Goal: Task Accomplishment & Management: Manage account settings

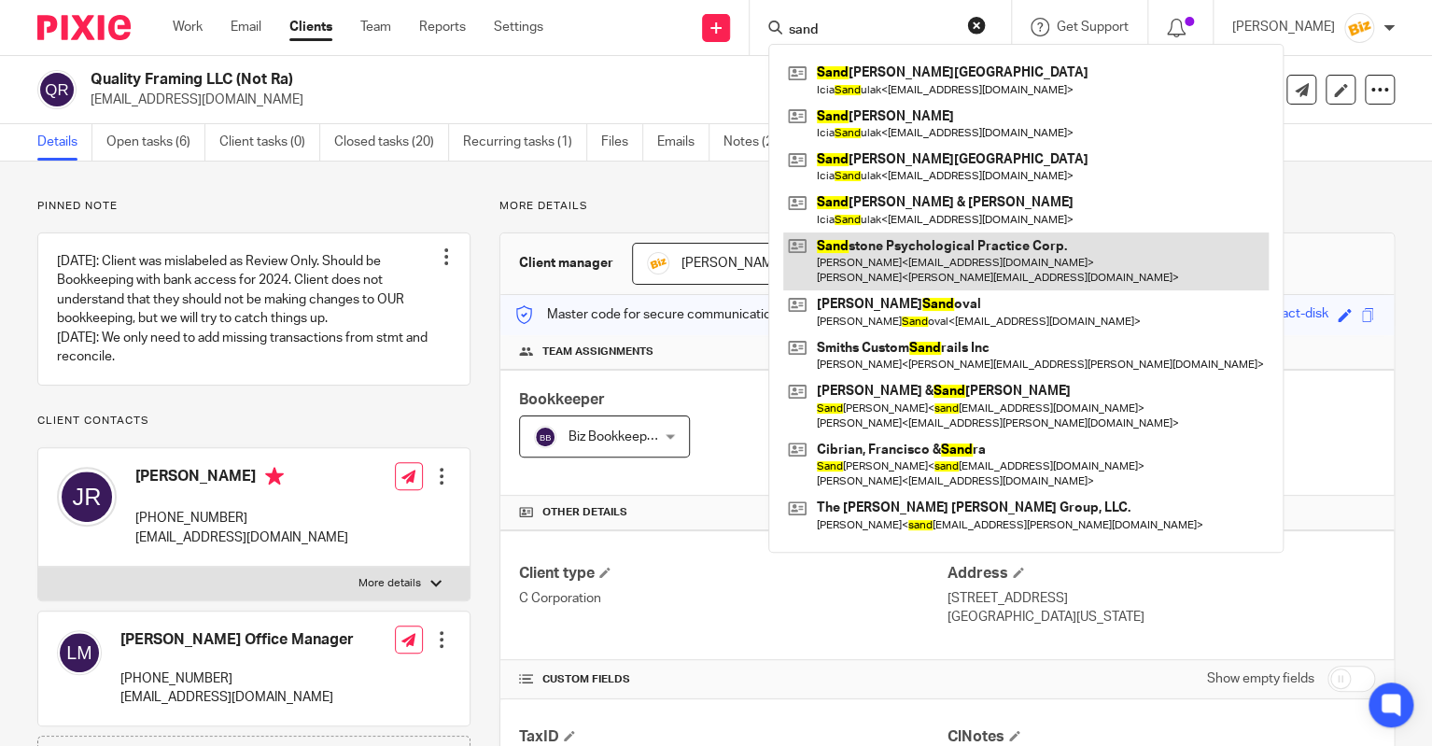
type input "sand"
click at [856, 250] on link at bounding box center [1026, 261] width 486 height 58
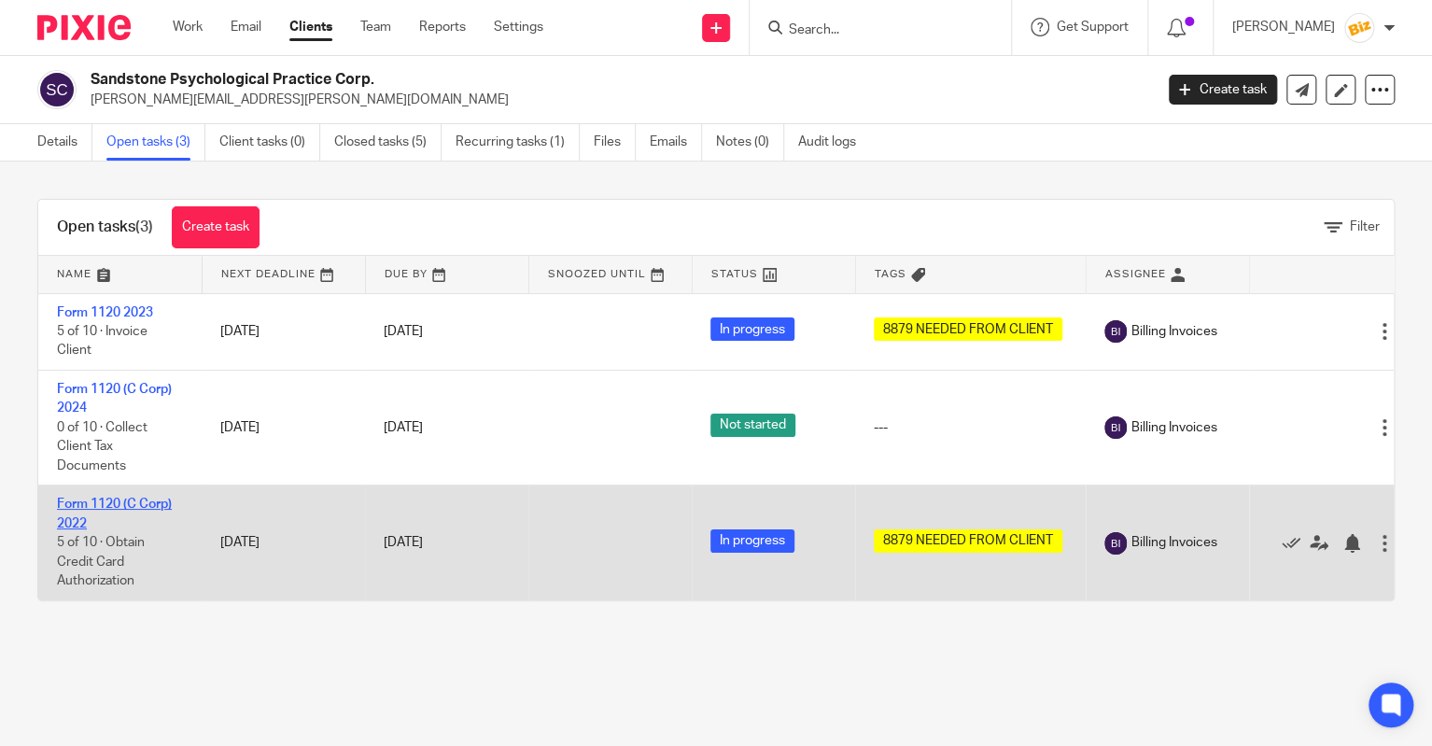
click at [155, 503] on link "Form 1120 (C Corp) 2022" at bounding box center [114, 514] width 115 height 32
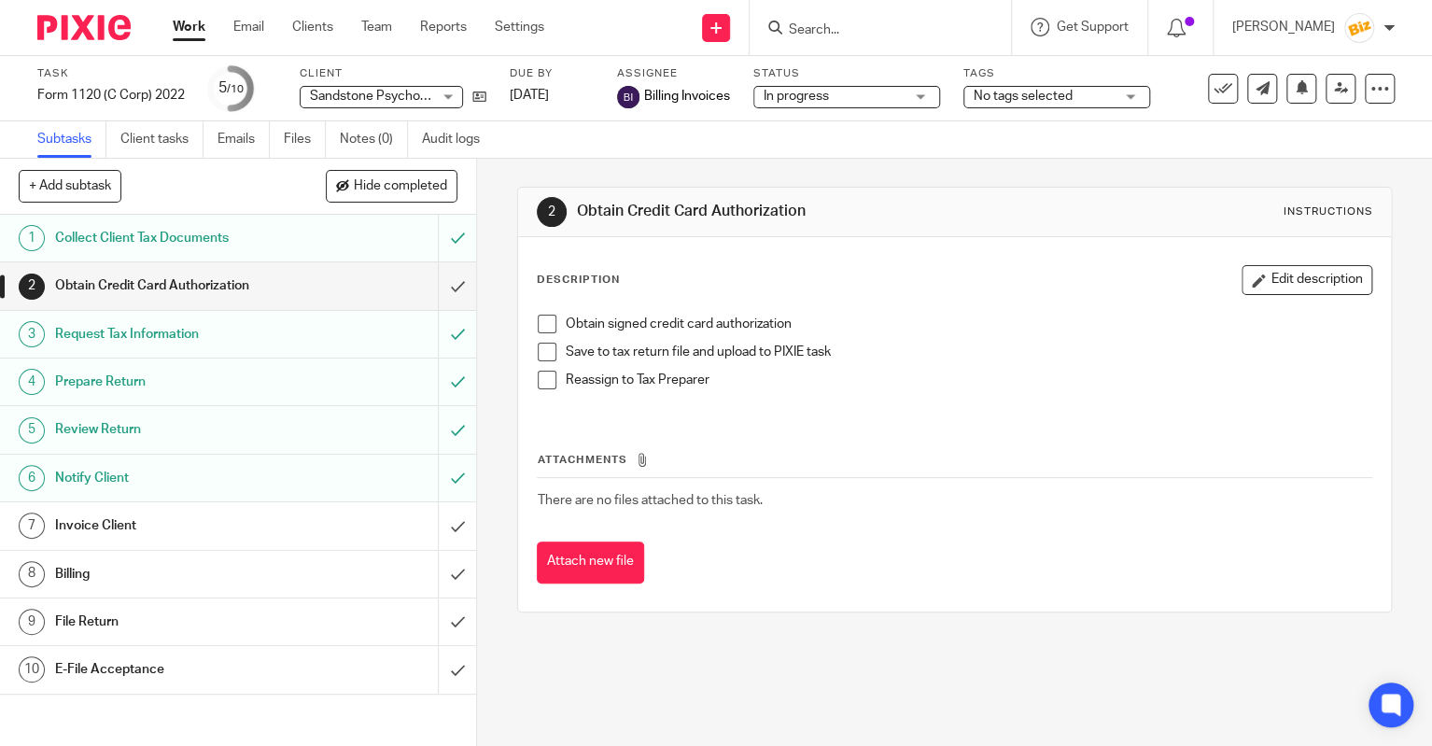
click at [357, 601] on link "9 File Return" at bounding box center [219, 621] width 438 height 47
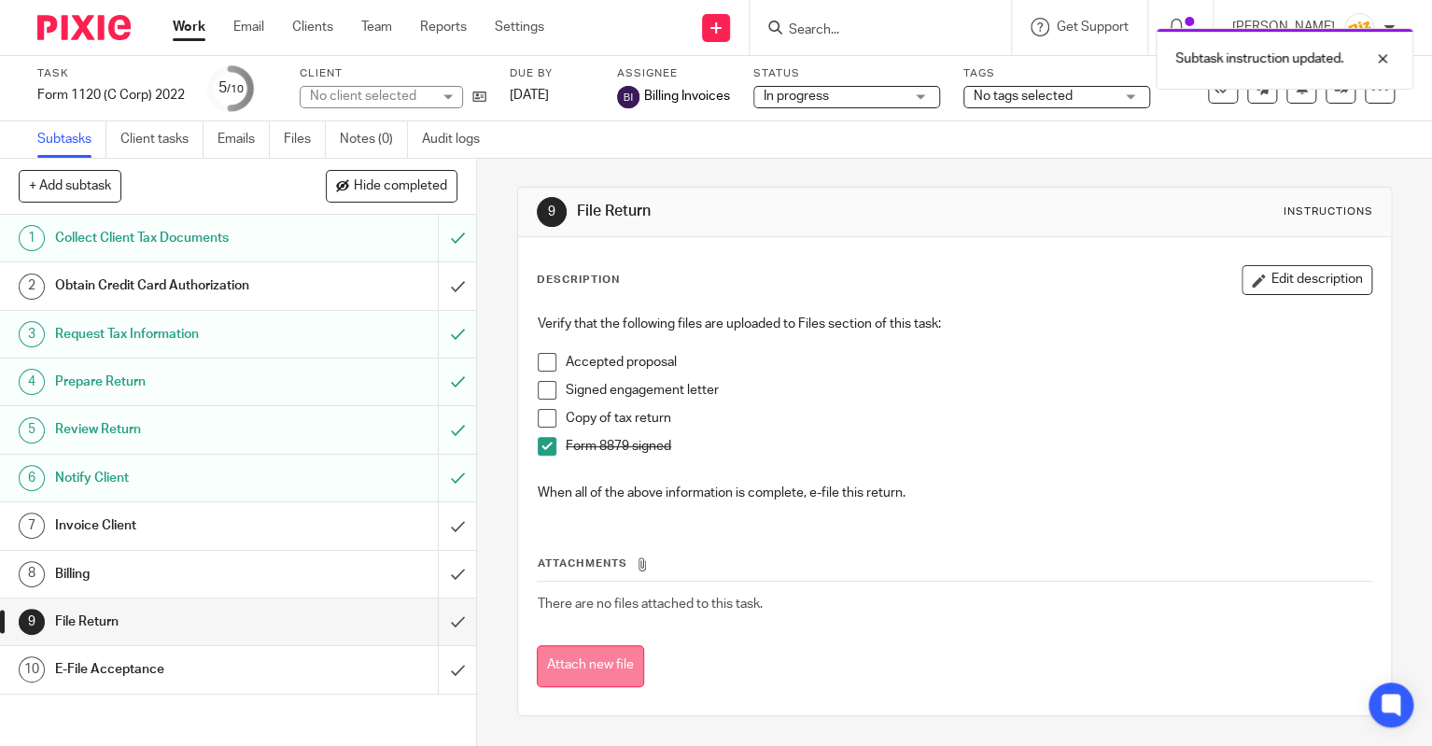
click at [590, 657] on button "Attach new file" at bounding box center [590, 666] width 107 height 42
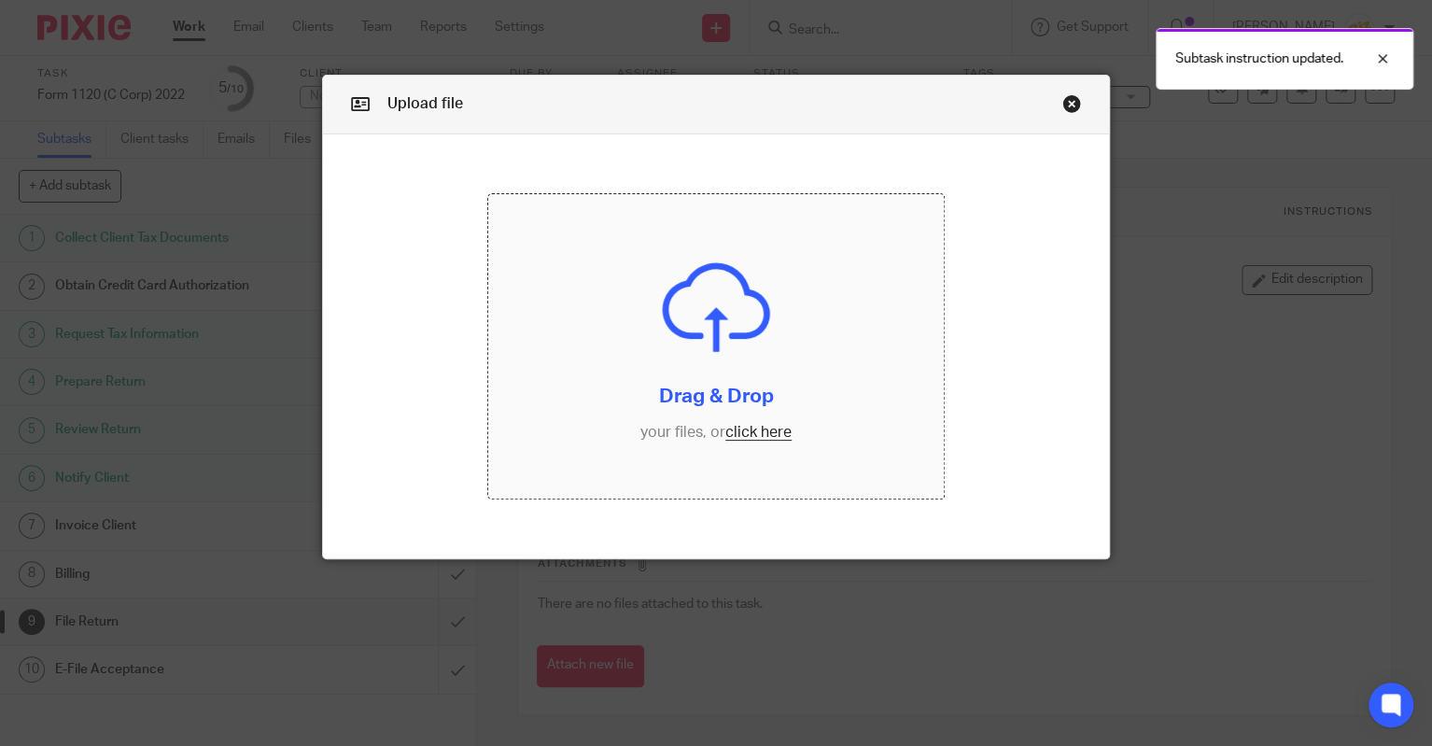
click at [548, 457] on input "file" at bounding box center [716, 346] width 457 height 305
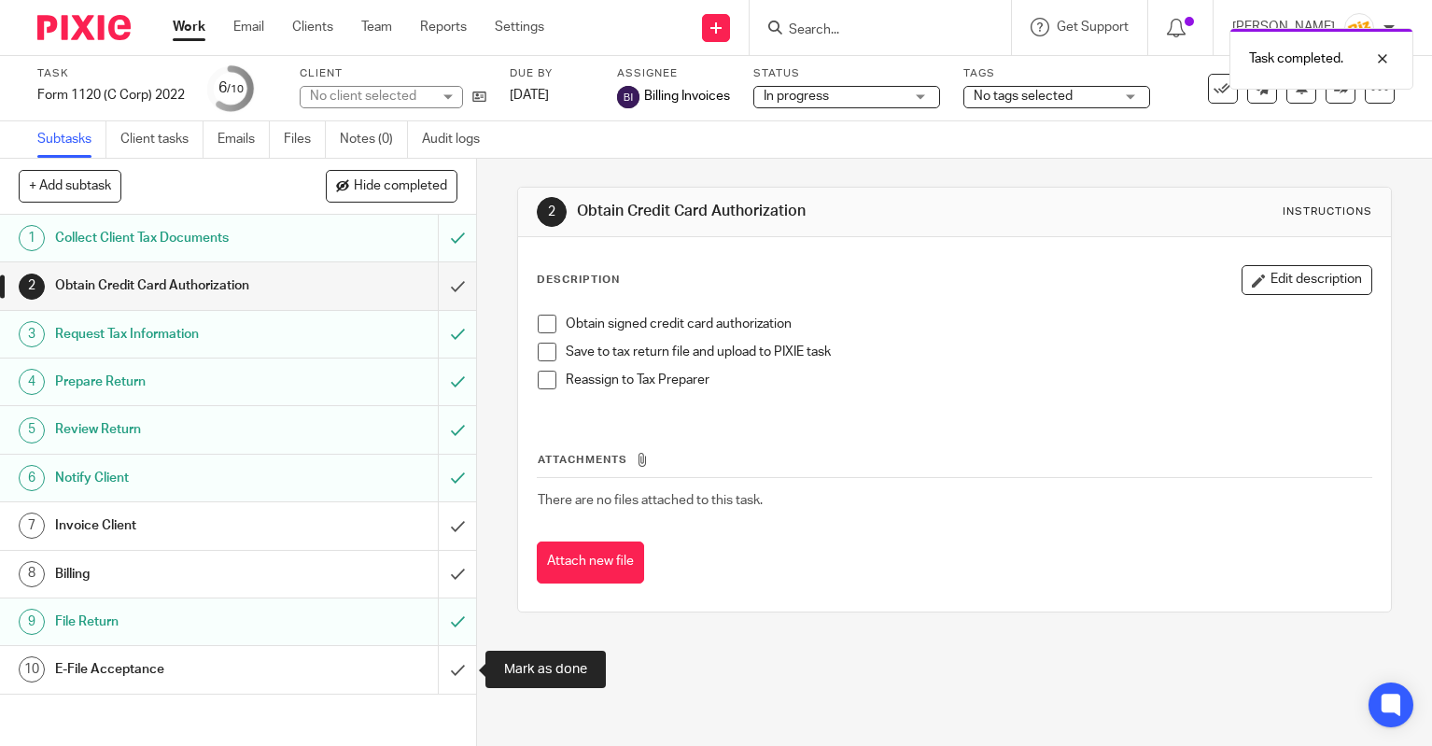
click at [462, 673] on input "submit" at bounding box center [238, 669] width 476 height 47
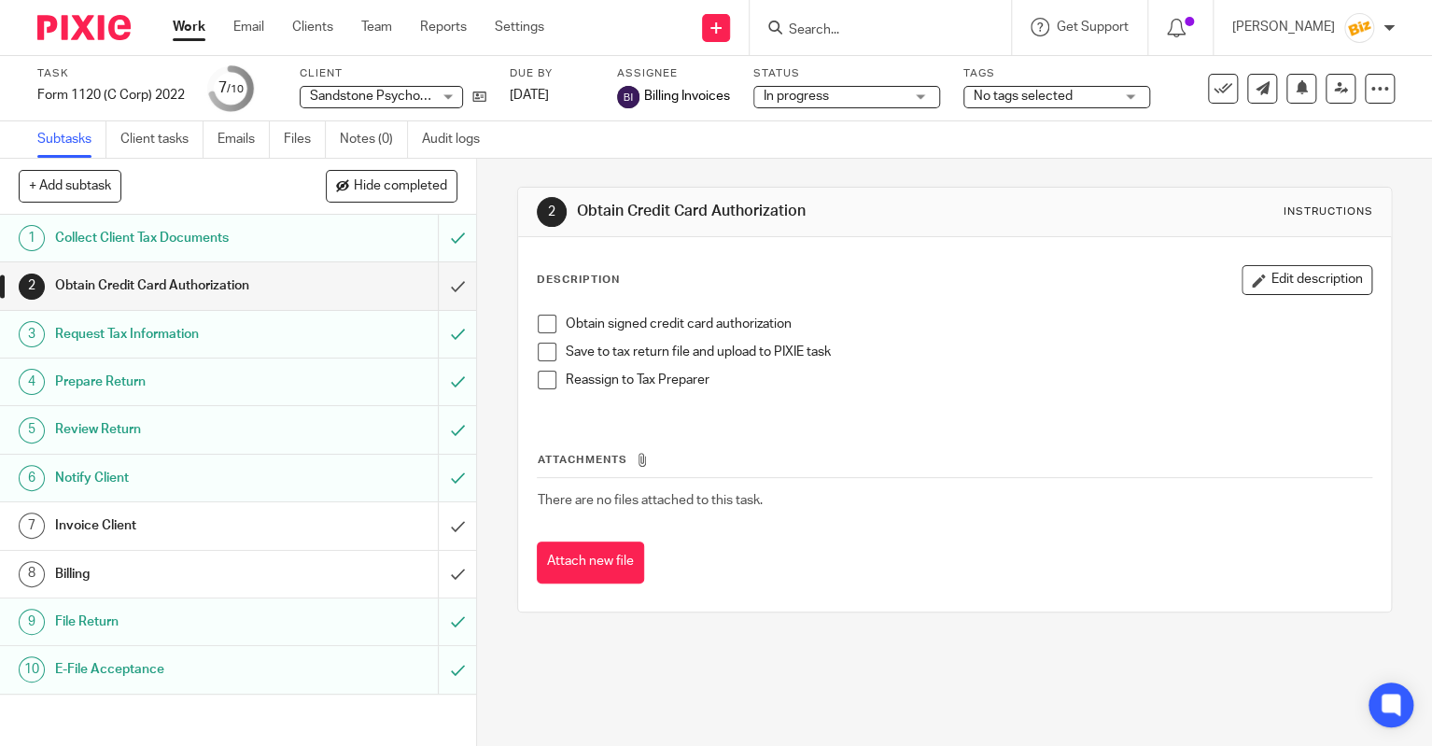
click at [844, 27] on input "Search" at bounding box center [871, 30] width 168 height 17
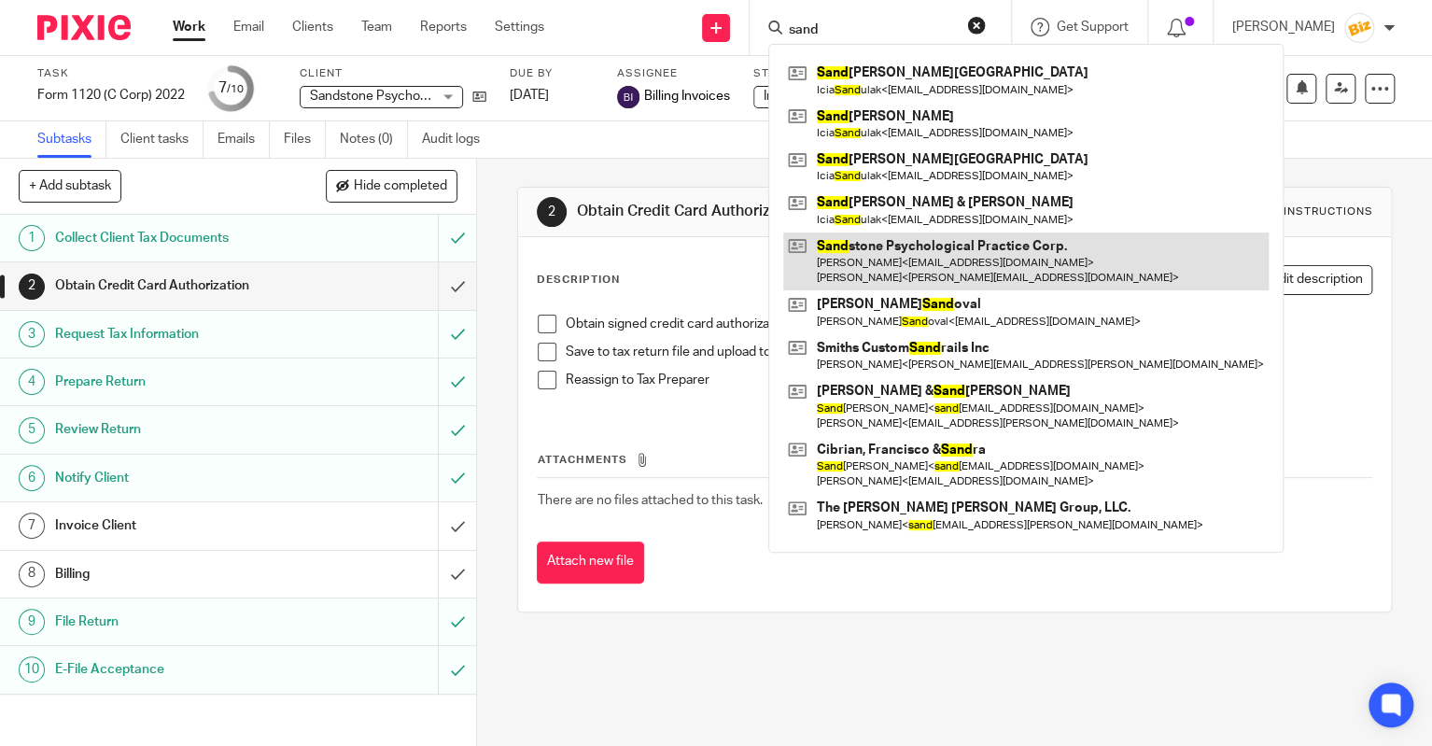
type input "sand"
click at [848, 260] on link at bounding box center [1026, 261] width 486 height 58
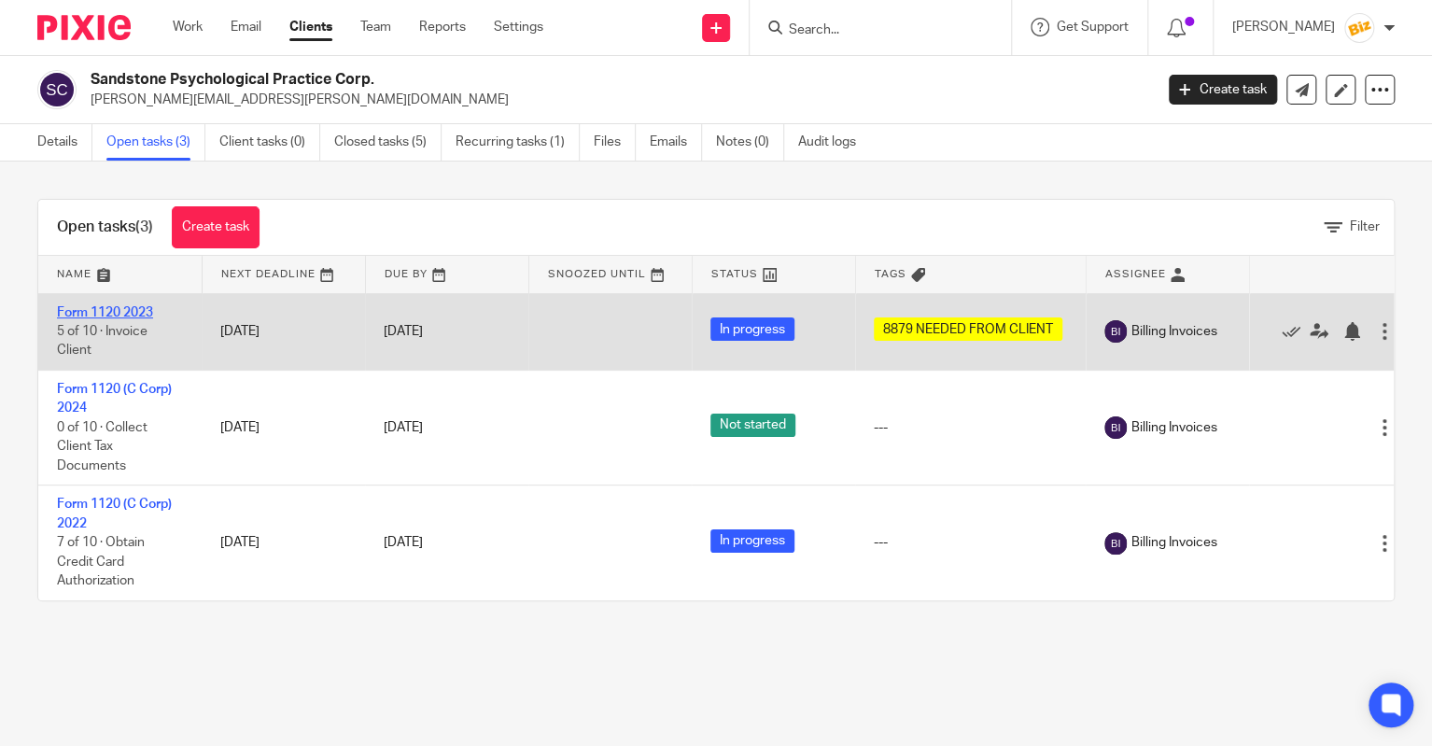
click at [131, 308] on link "Form 1120 2023" at bounding box center [105, 312] width 96 height 13
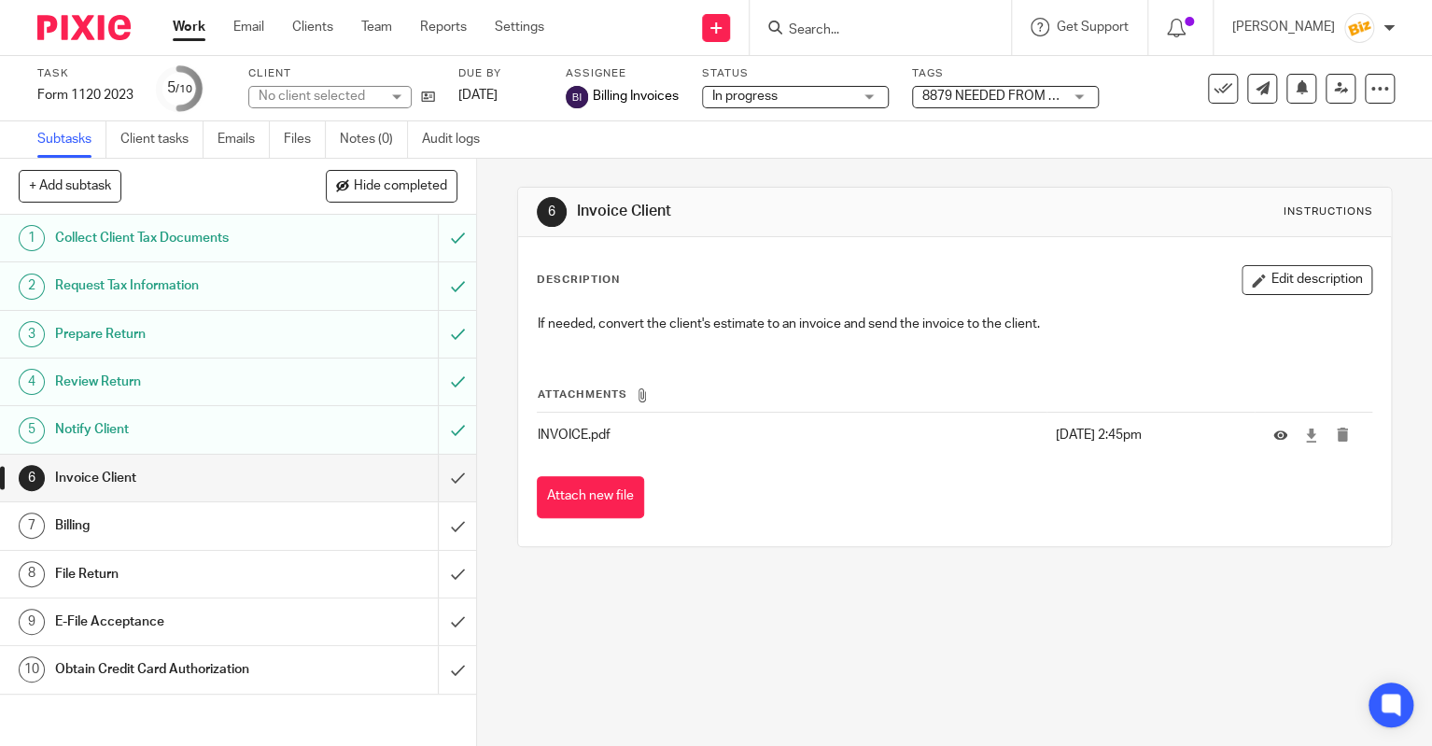
click at [289, 626] on h1 "E-File Acceptance" at bounding box center [176, 622] width 243 height 28
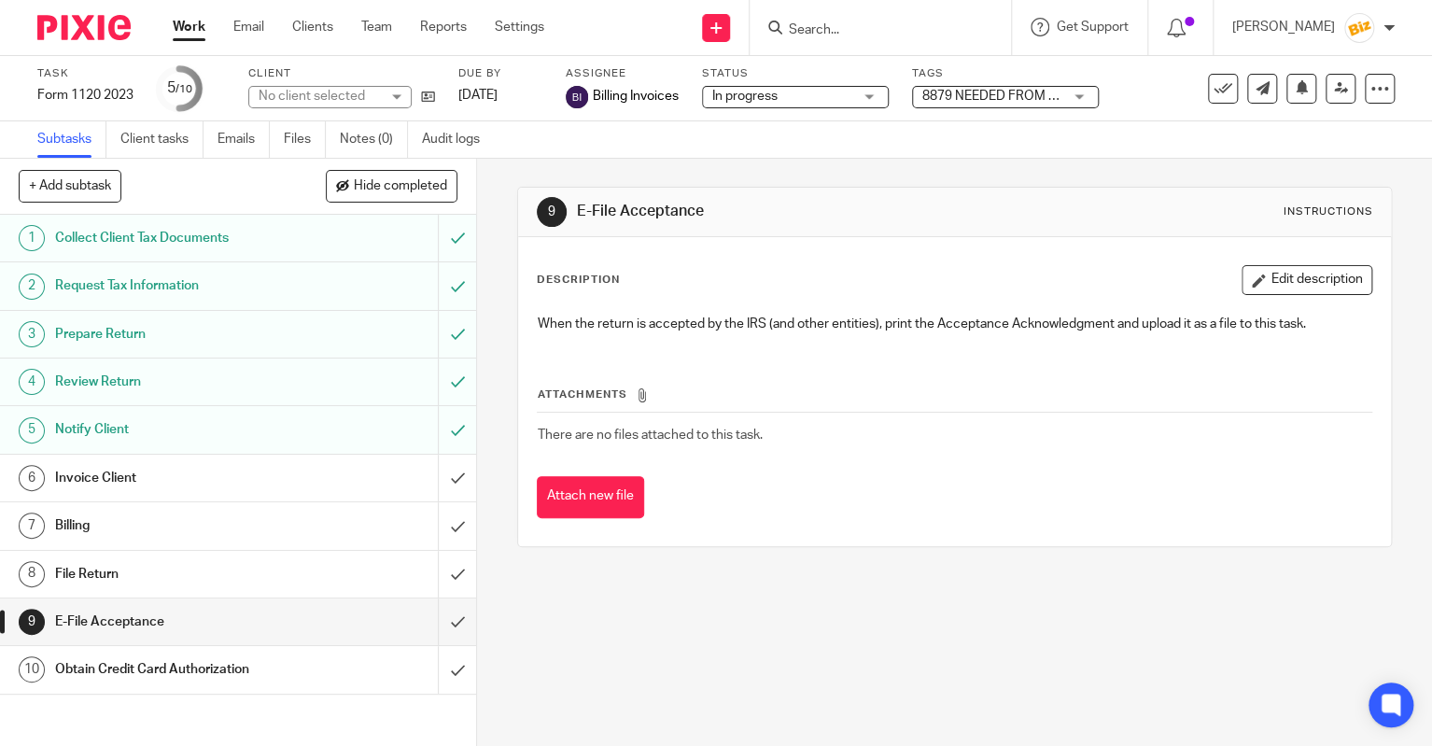
click at [277, 578] on h1 "File Return" at bounding box center [176, 574] width 243 height 28
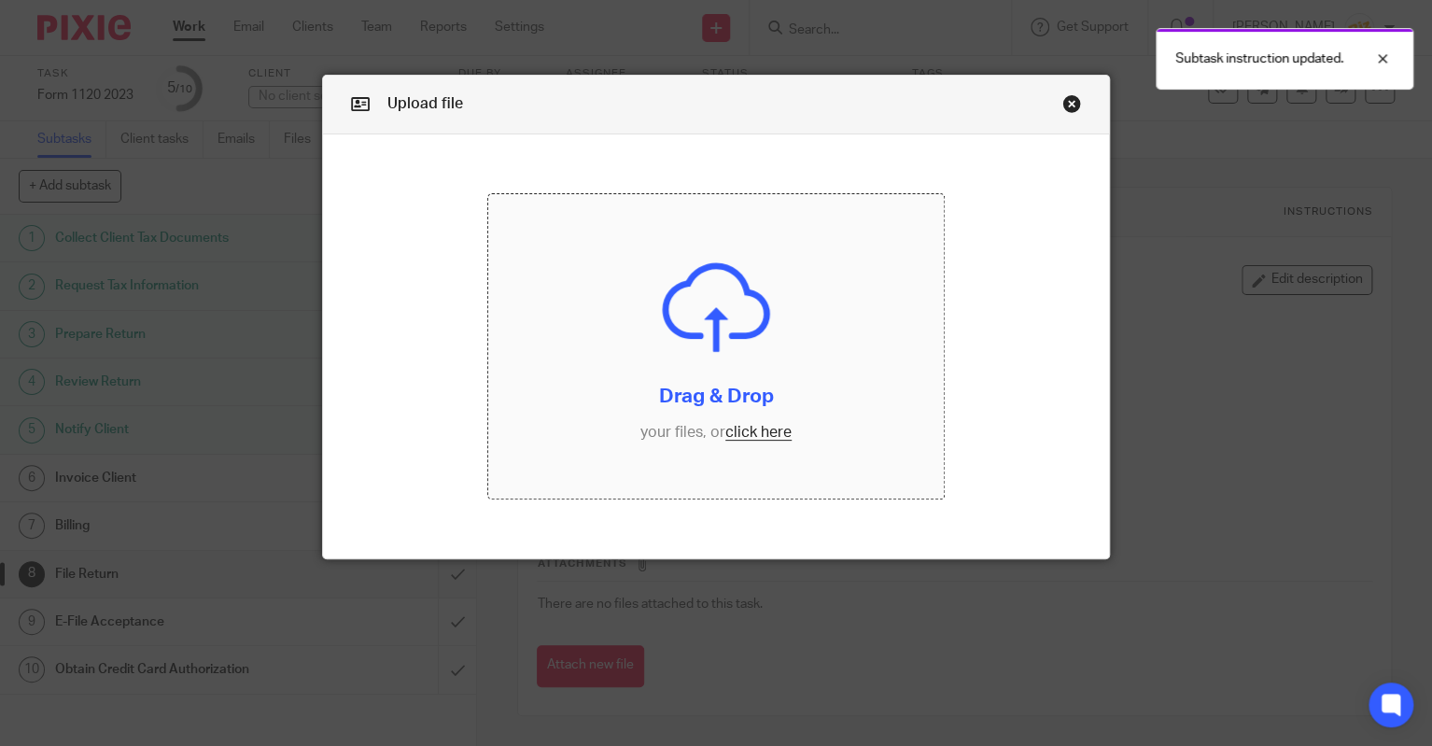
click at [519, 429] on input "file" at bounding box center [716, 346] width 457 height 305
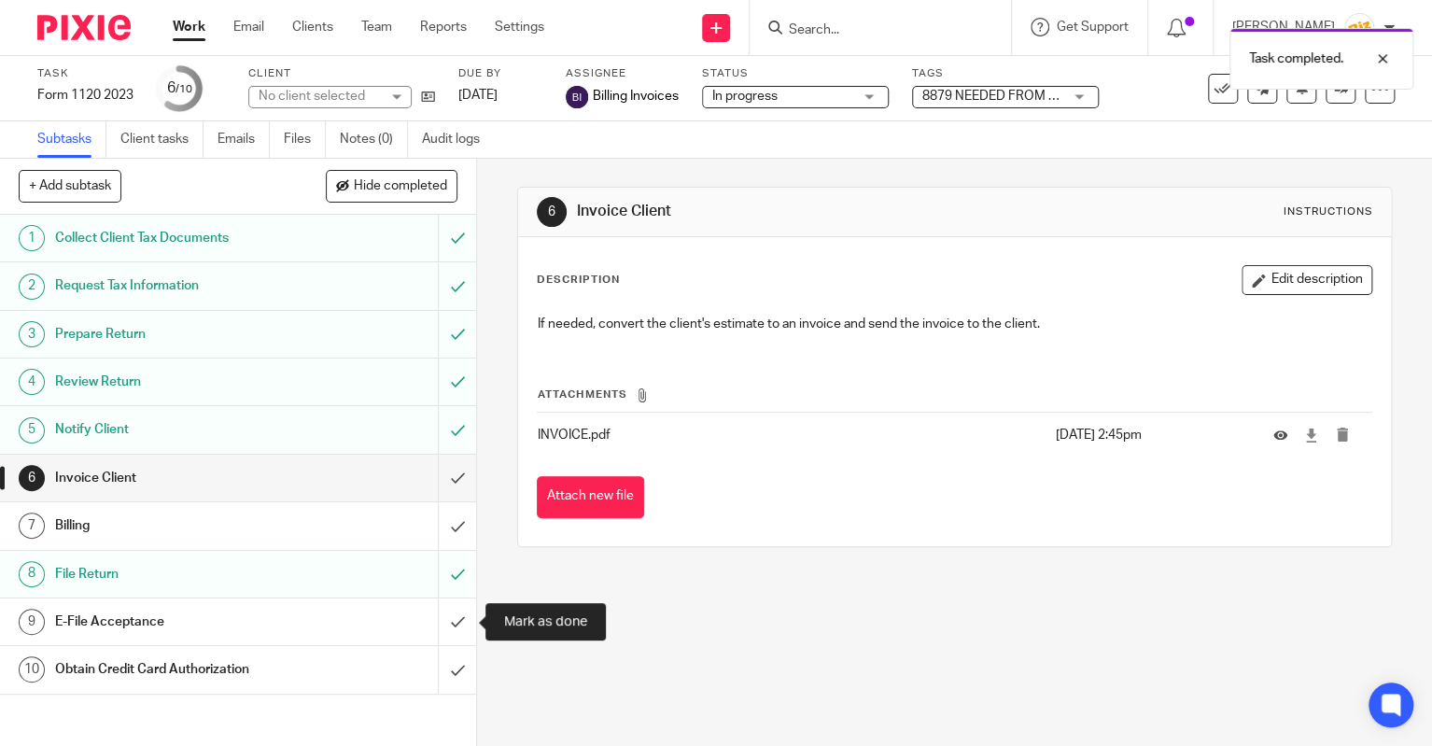
click at [457, 621] on input "submit" at bounding box center [238, 621] width 476 height 47
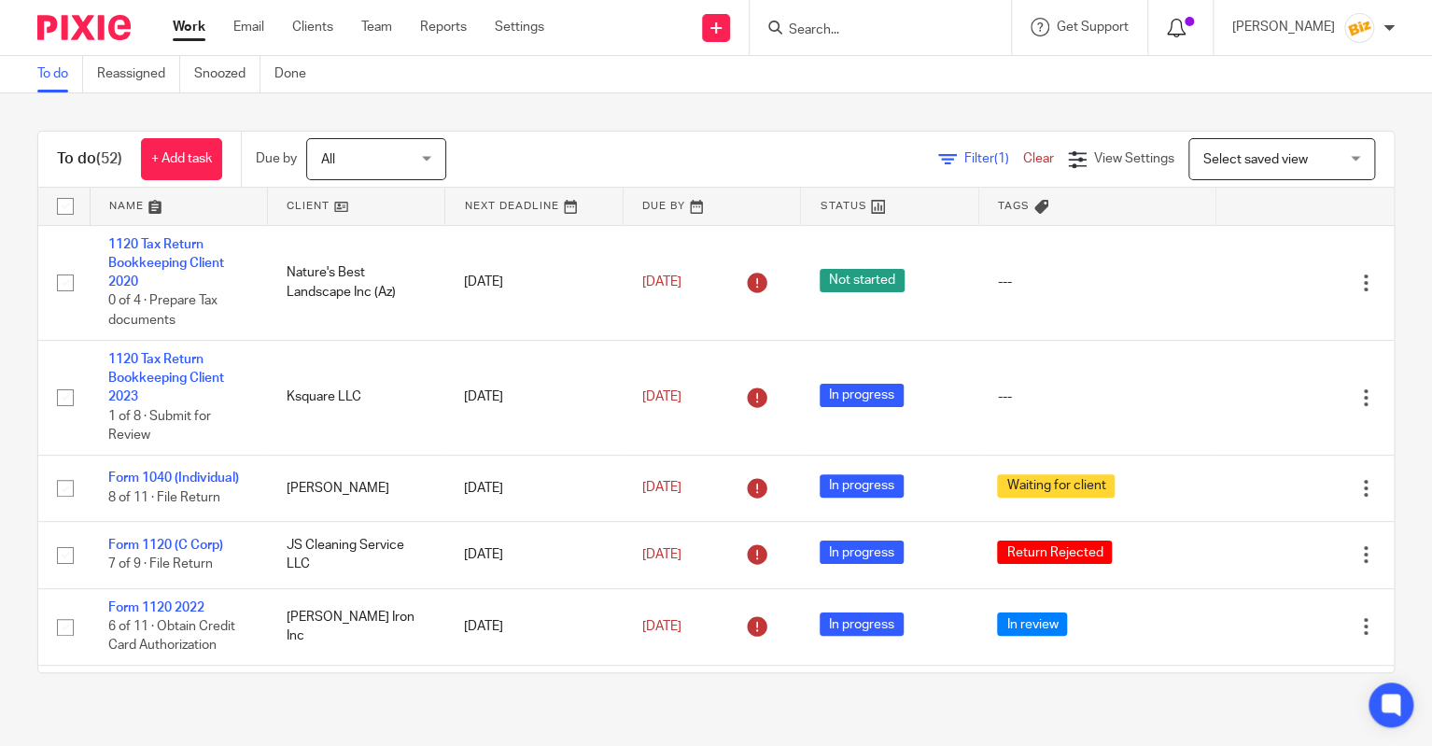
click at [1186, 26] on icon at bounding box center [1176, 28] width 19 height 19
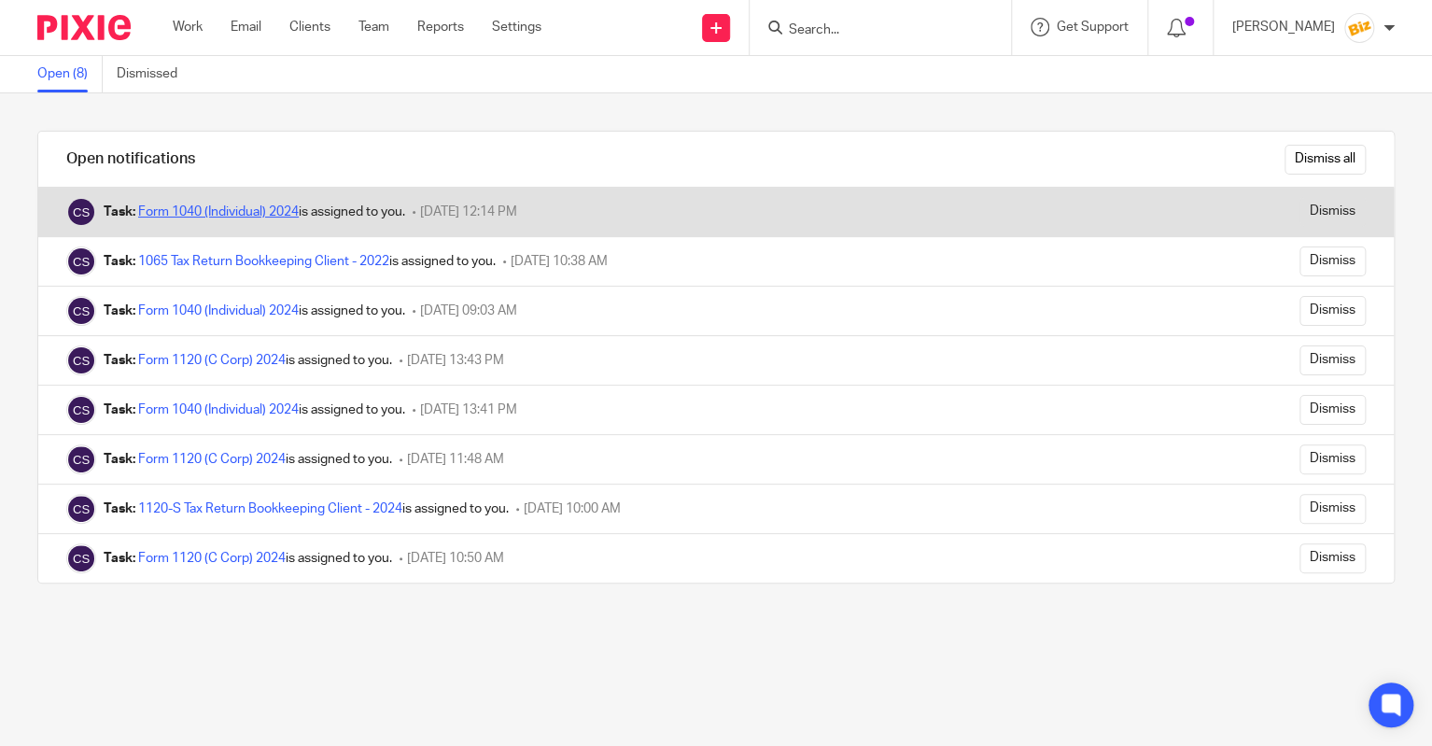
click at [181, 209] on link "Form 1040 (Individual) 2024" at bounding box center [218, 211] width 161 height 13
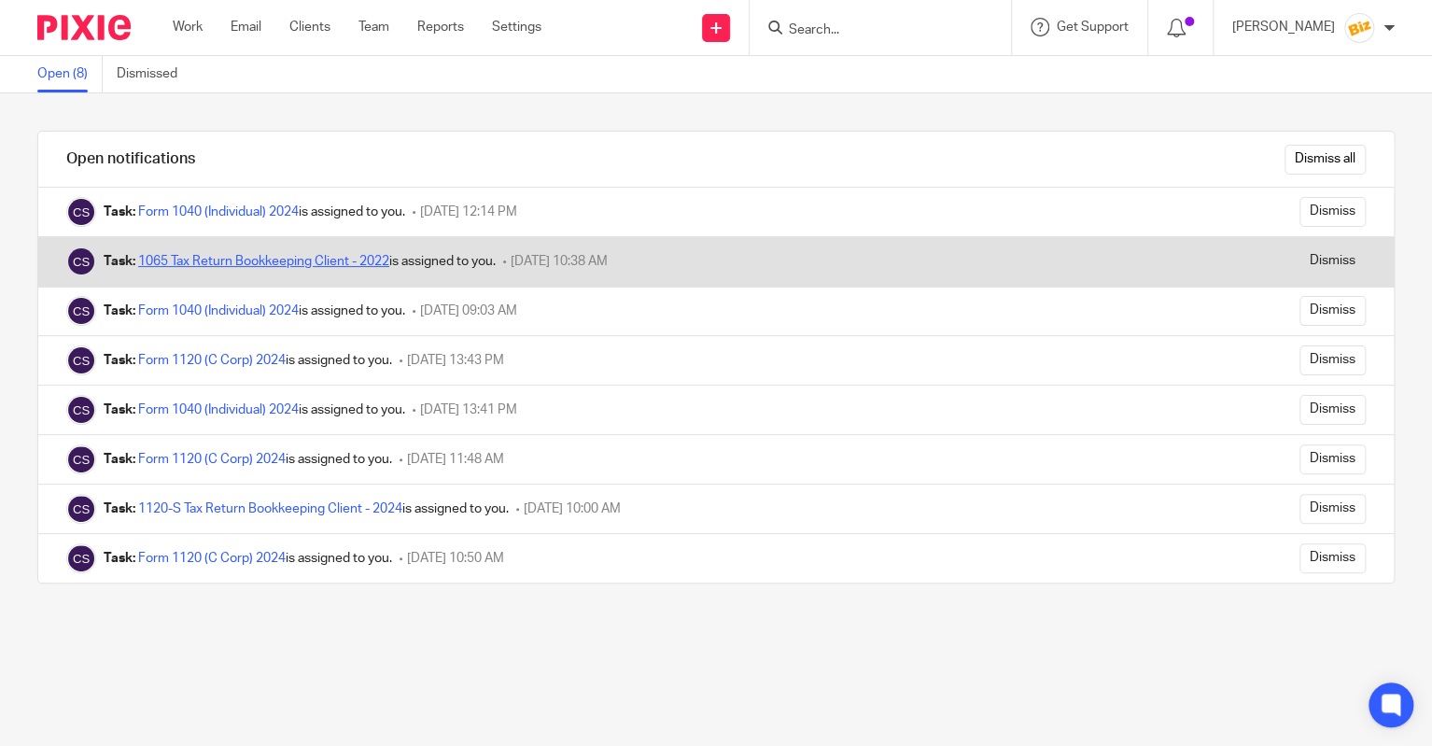
click at [341, 264] on link "1065 Tax Return Bookkeeping Client - 2022" at bounding box center [263, 261] width 251 height 13
click at [1330, 262] on input "Dismiss" at bounding box center [1333, 261] width 66 height 30
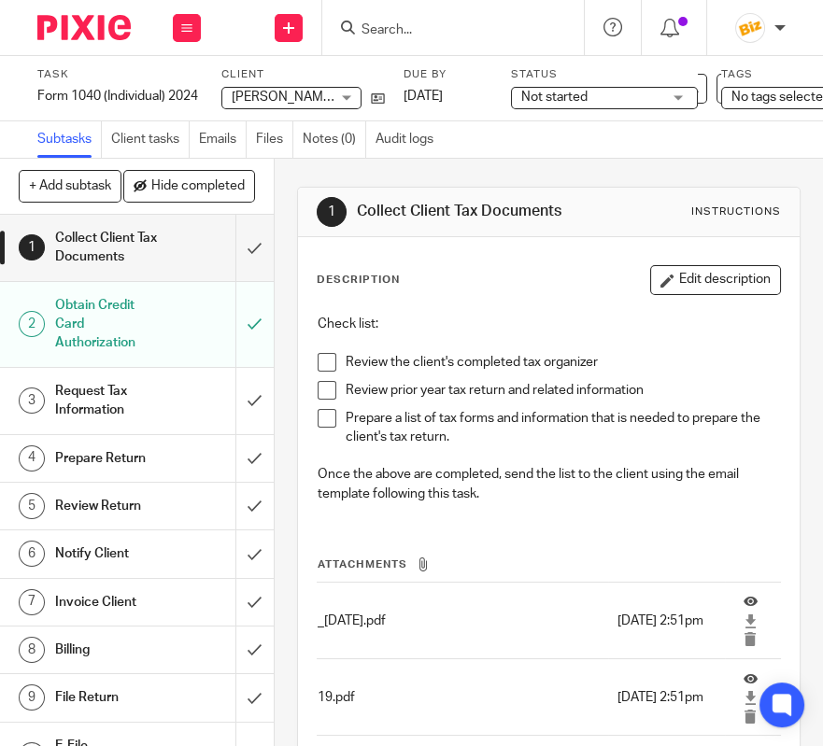
click at [369, 23] on input "Search" at bounding box center [443, 30] width 168 height 17
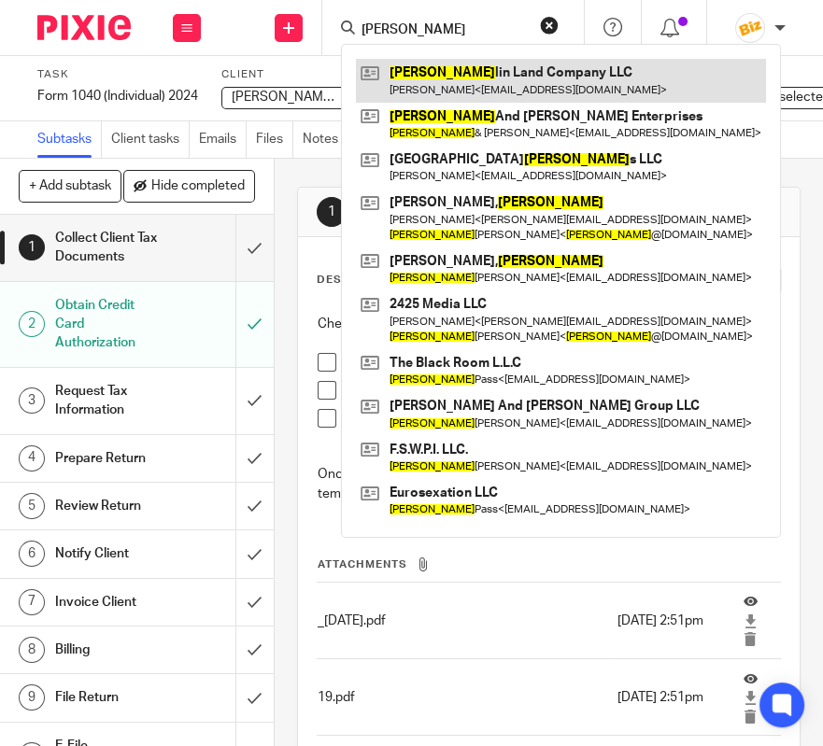
type input "Frank"
click at [404, 77] on link at bounding box center [561, 80] width 410 height 43
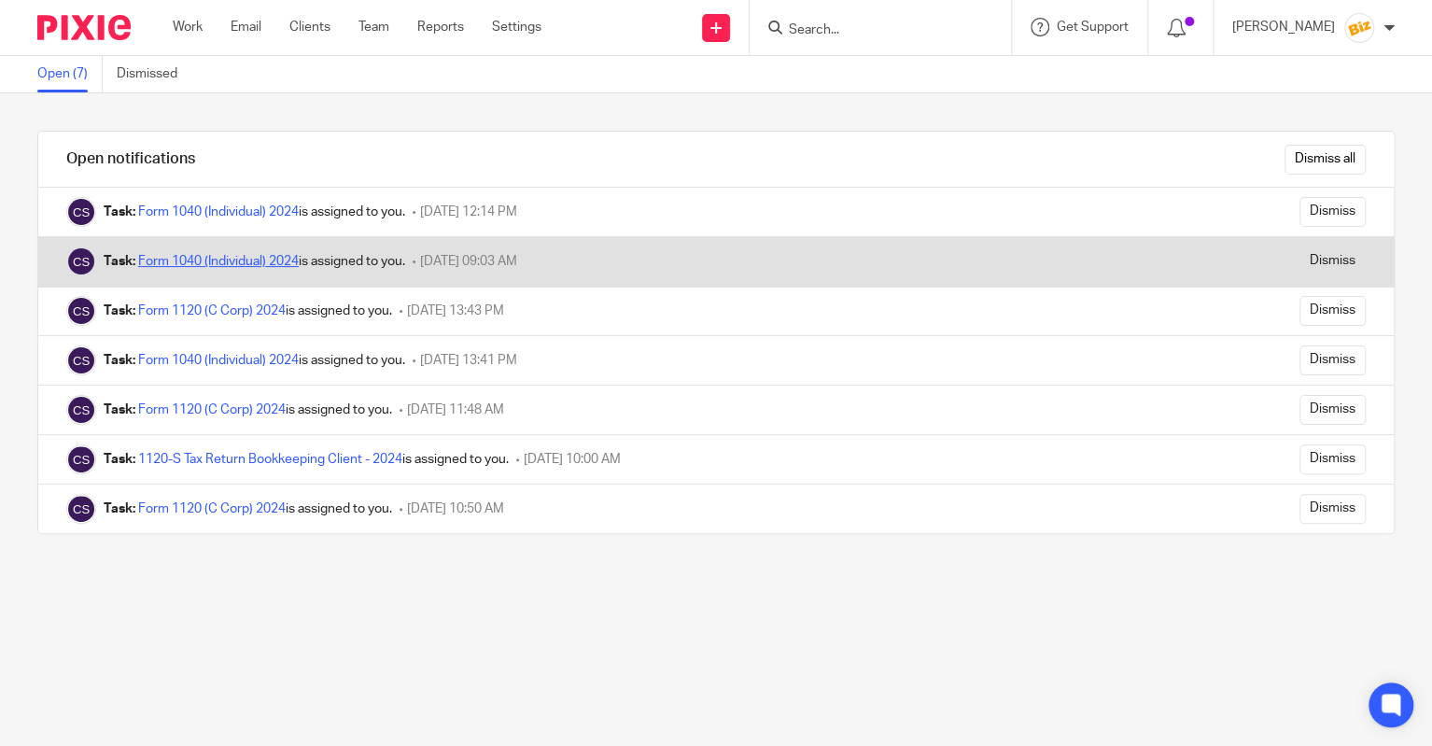
click at [258, 267] on link "Form 1040 (Individual) 2024" at bounding box center [218, 261] width 161 height 13
click at [217, 256] on link "Form 1040 (Individual) 2024" at bounding box center [218, 261] width 161 height 13
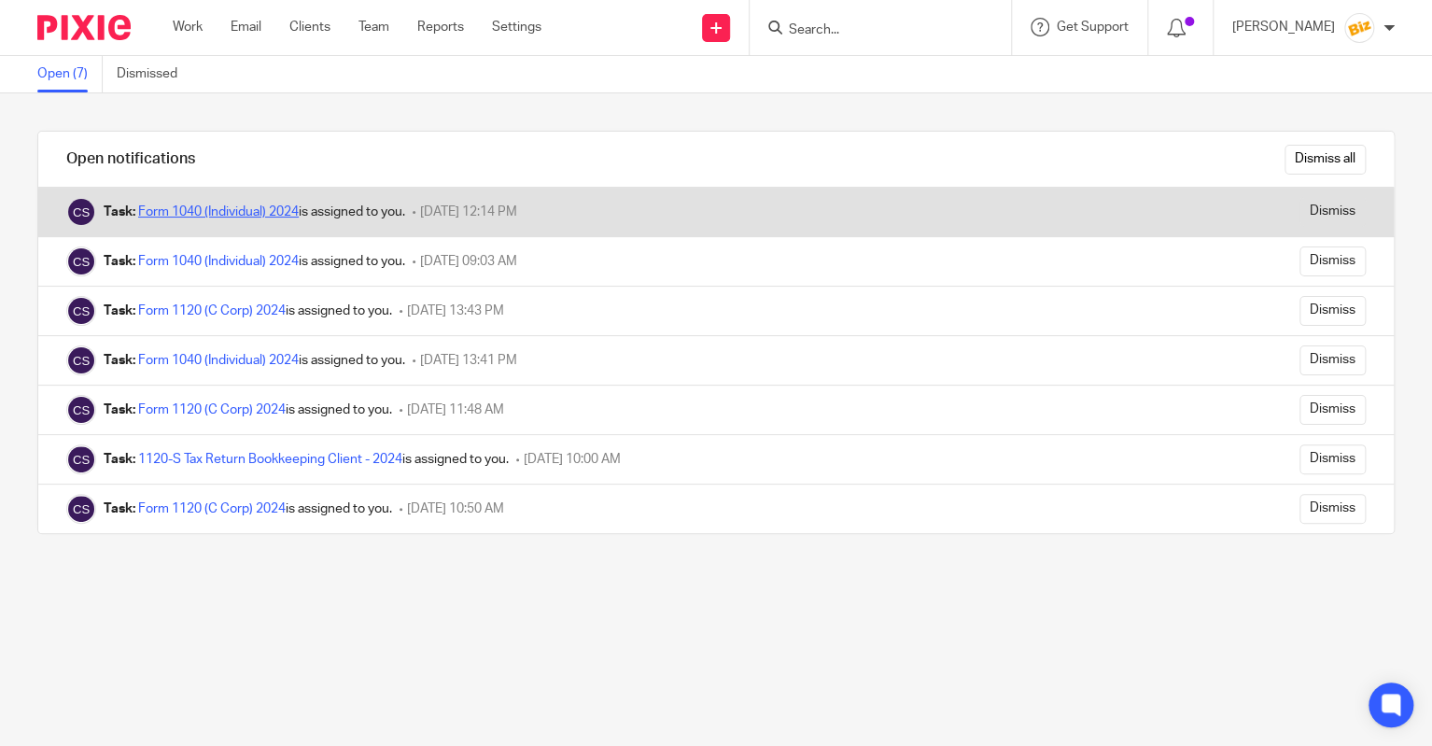
click at [275, 214] on link "Form 1040 (Individual) 2024" at bounding box center [218, 211] width 161 height 13
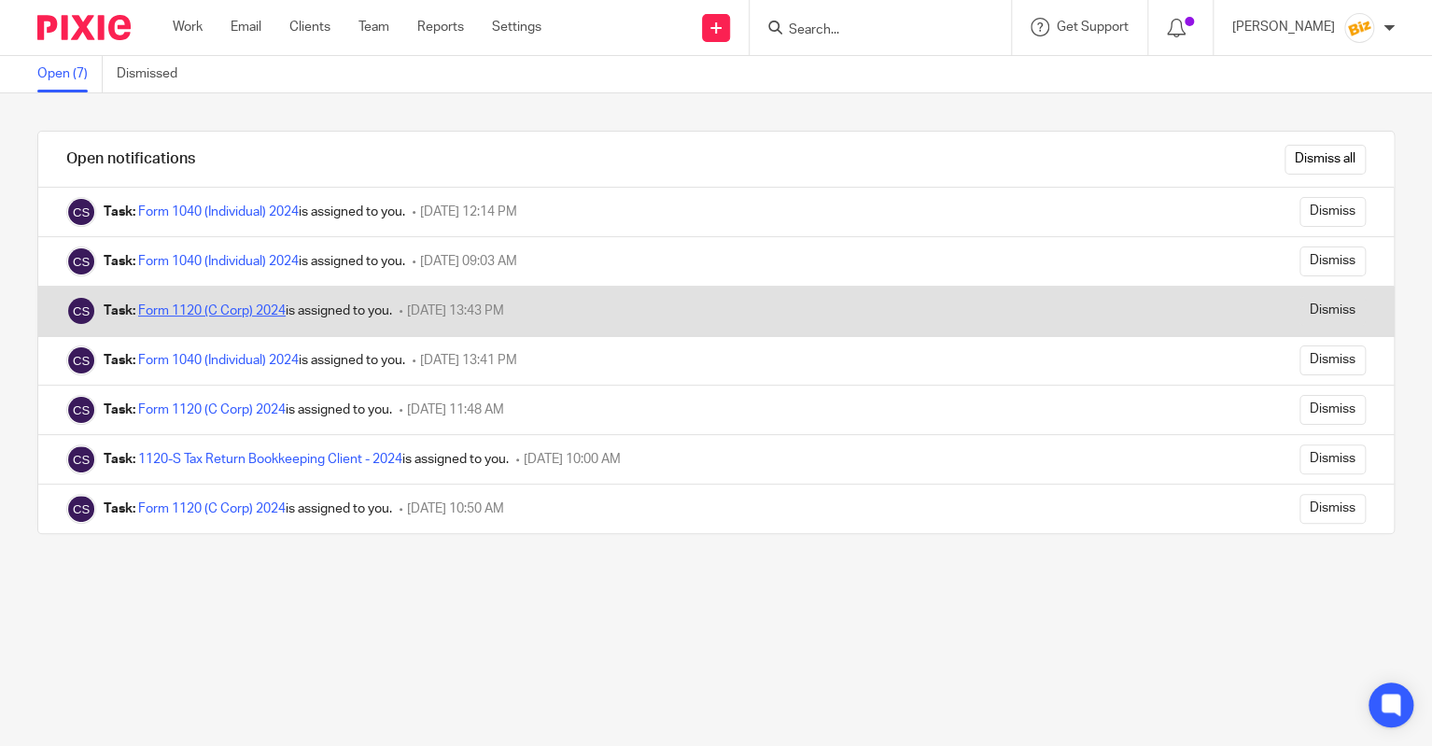
click at [237, 311] on link "Form 1120 (C Corp) 2024" at bounding box center [212, 310] width 148 height 13
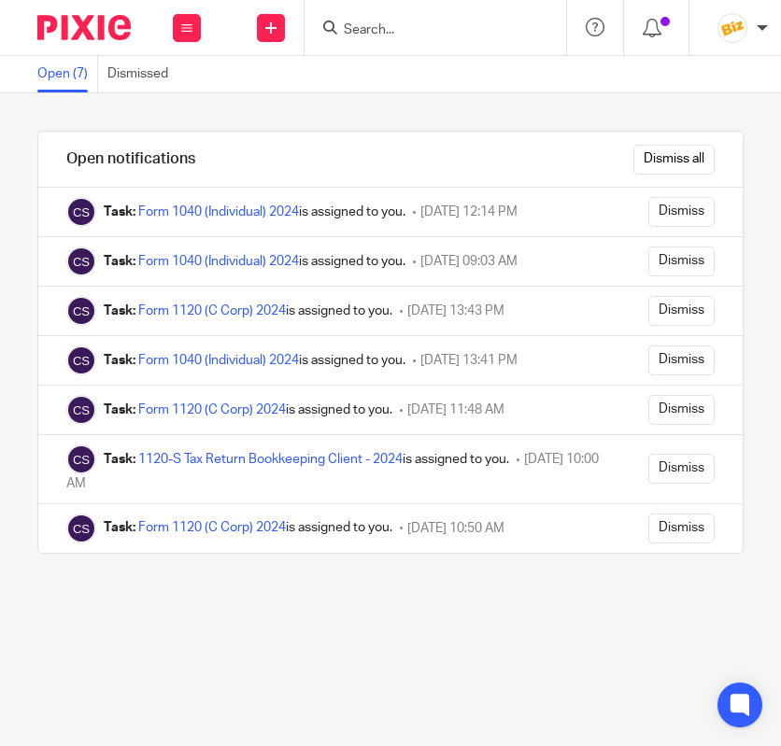
click at [435, 31] on input "Search" at bounding box center [426, 30] width 168 height 17
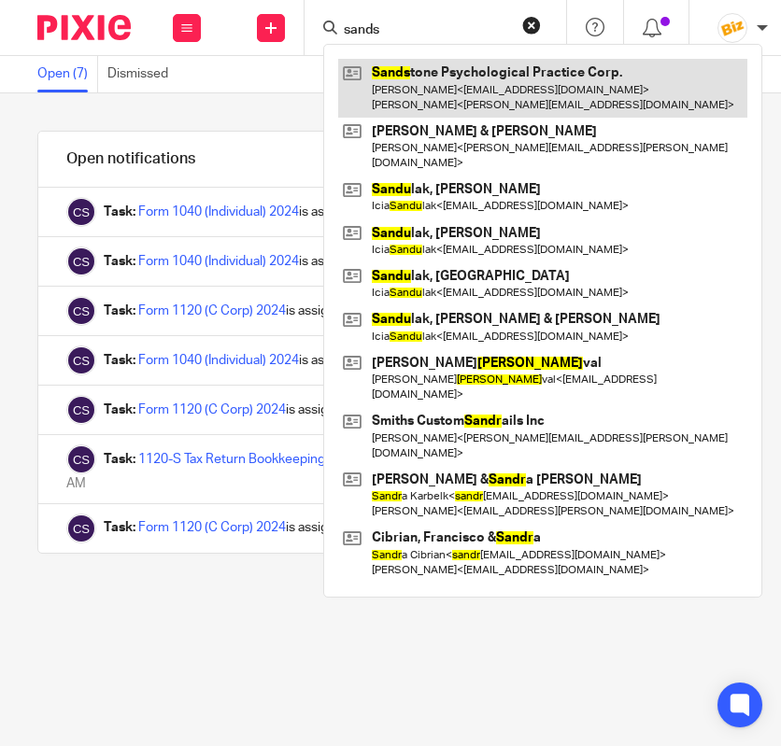
type input "sands"
click at [425, 75] on link at bounding box center [542, 88] width 409 height 58
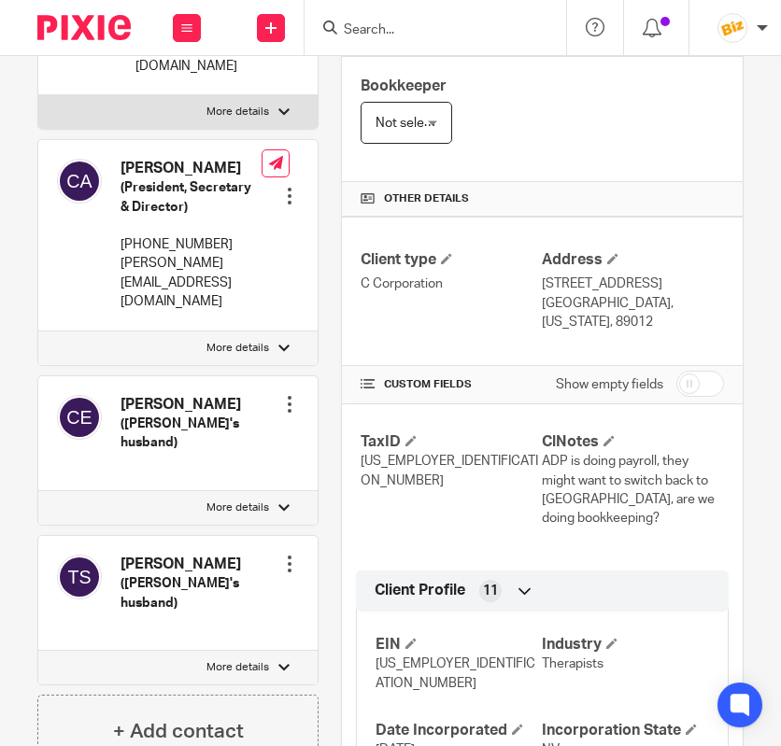
click at [691, 371] on input "checkbox" at bounding box center [700, 384] width 48 height 26
checkbox input "true"
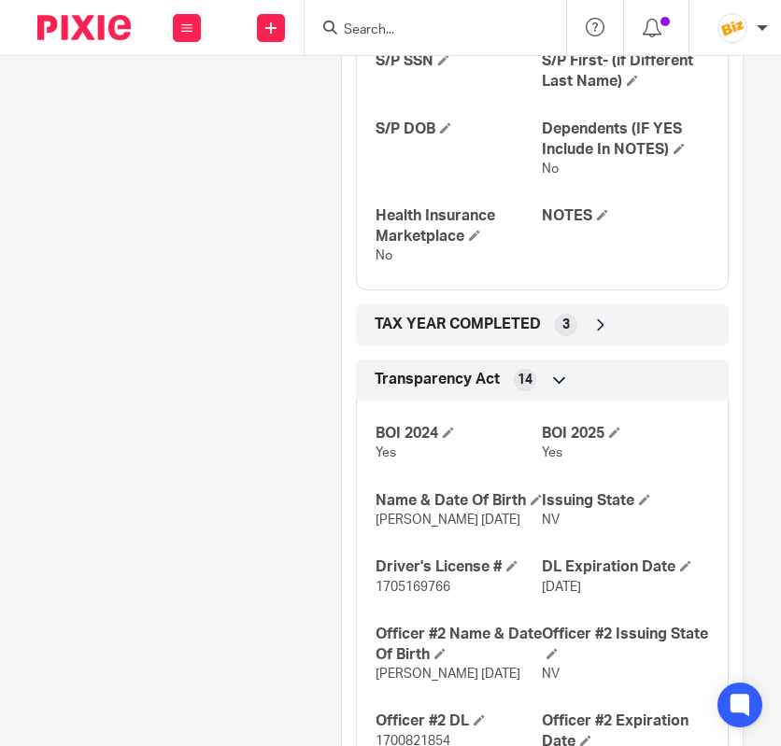
scroll to position [3404, 0]
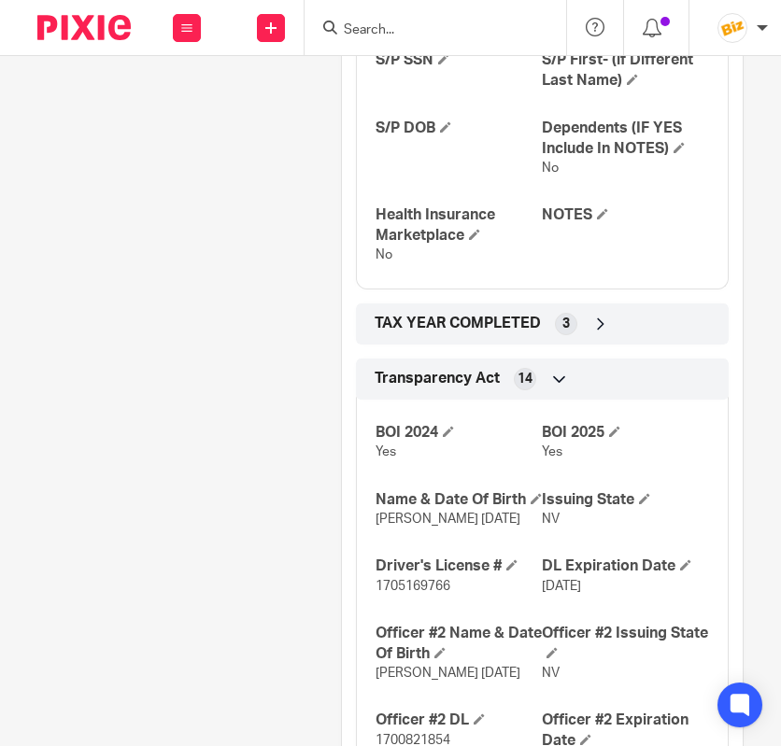
click at [618, 308] on div "TAX YEAR COMPLETED 3" at bounding box center [542, 324] width 345 height 32
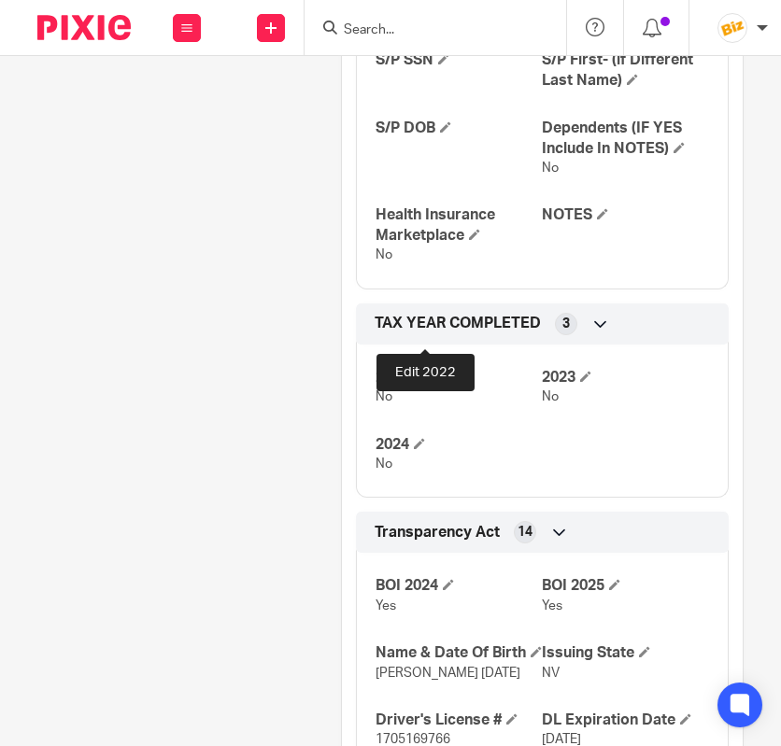
click at [420, 371] on span at bounding box center [419, 376] width 11 height 11
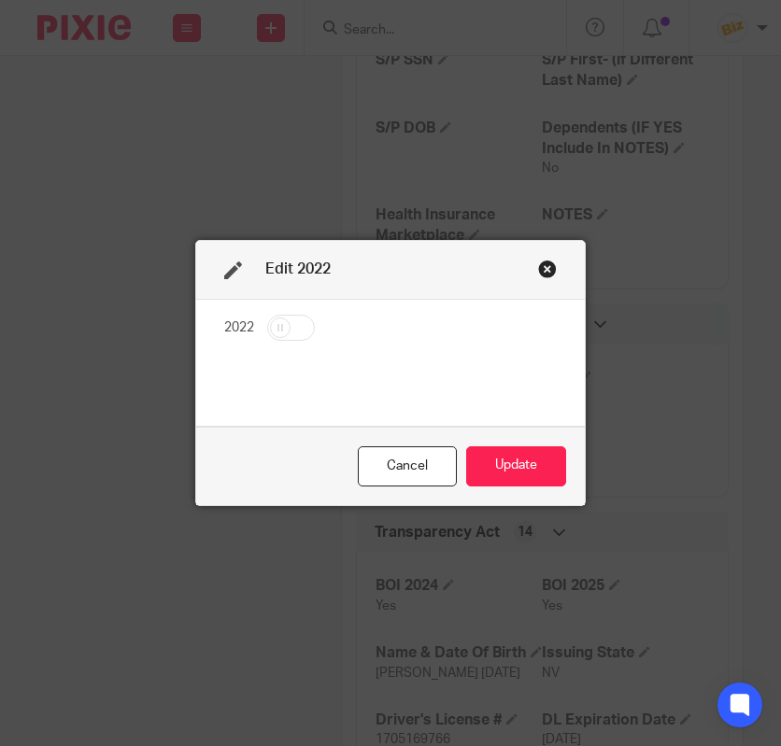
click at [284, 328] on input "checkbox" at bounding box center [291, 328] width 48 height 26
checkbox input "true"
click at [496, 459] on button "Update" at bounding box center [516, 466] width 100 height 40
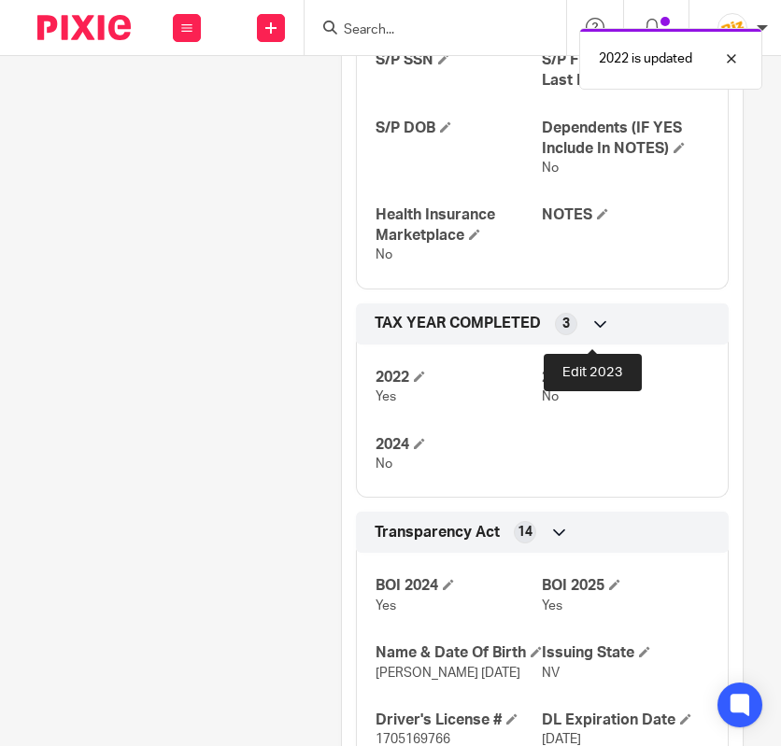
click at [590, 371] on span at bounding box center [585, 376] width 11 height 11
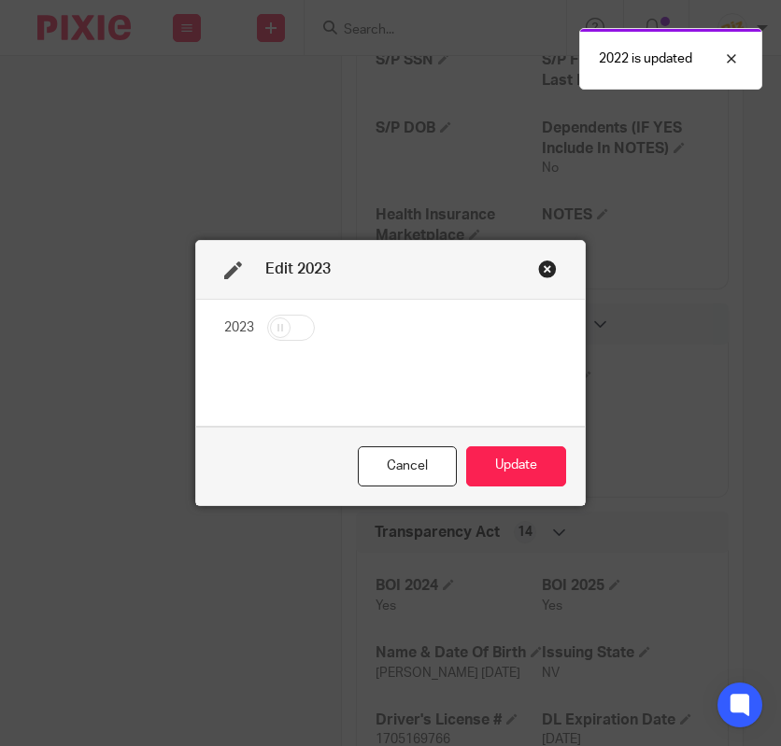
click at [298, 317] on input "checkbox" at bounding box center [291, 328] width 48 height 26
checkbox input "true"
click at [500, 461] on button "Update" at bounding box center [516, 466] width 100 height 40
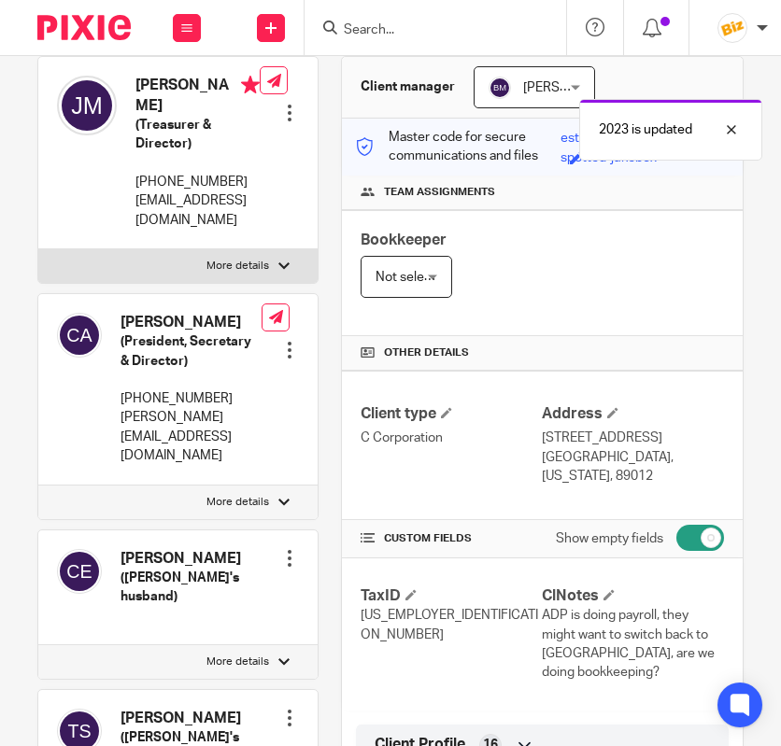
scroll to position [0, 0]
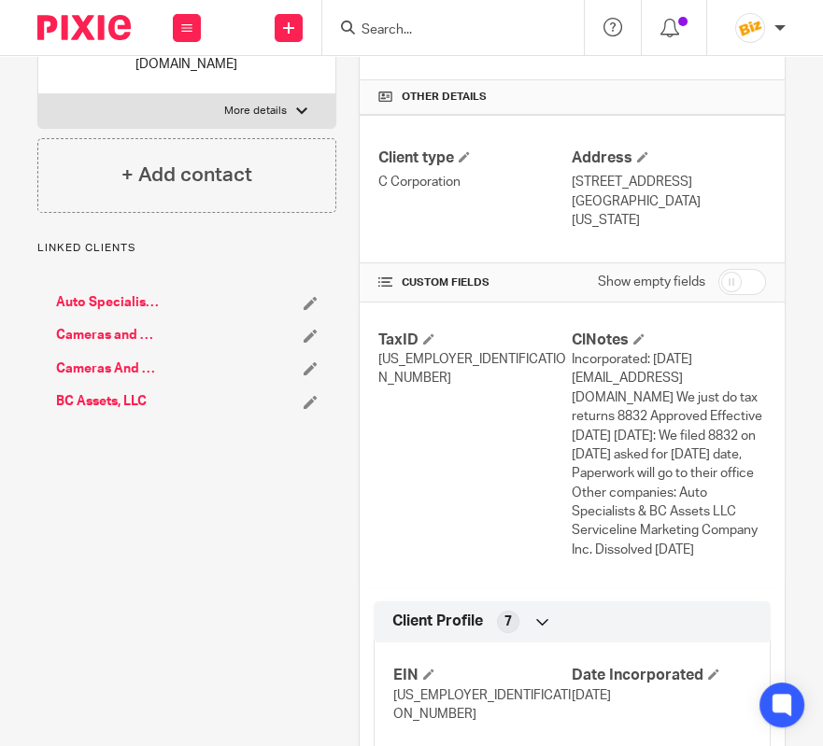
scroll to position [436, 0]
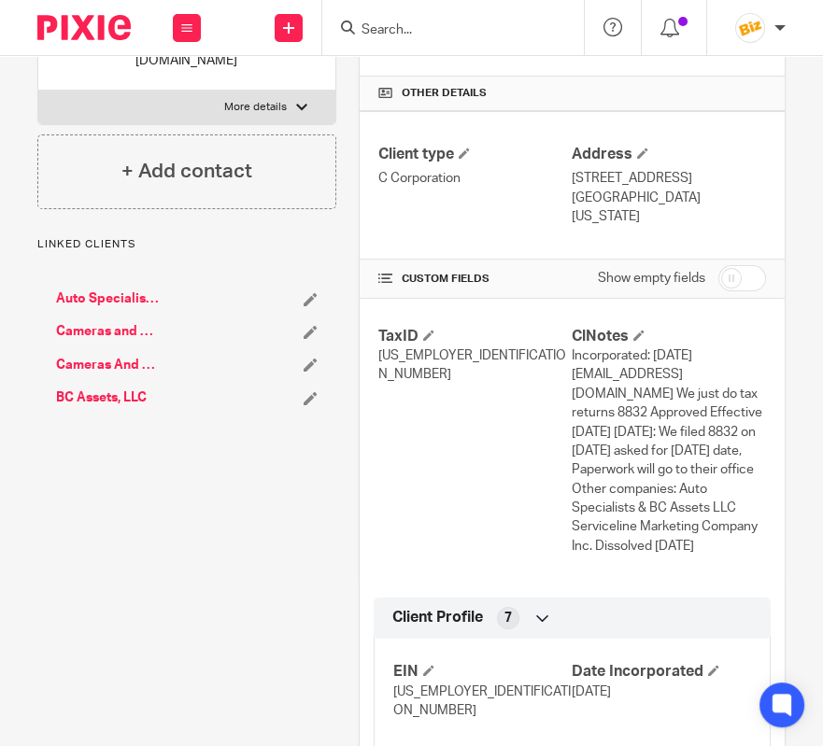
click at [756, 265] on input "checkbox" at bounding box center [742, 278] width 48 height 26
checkbox input "true"
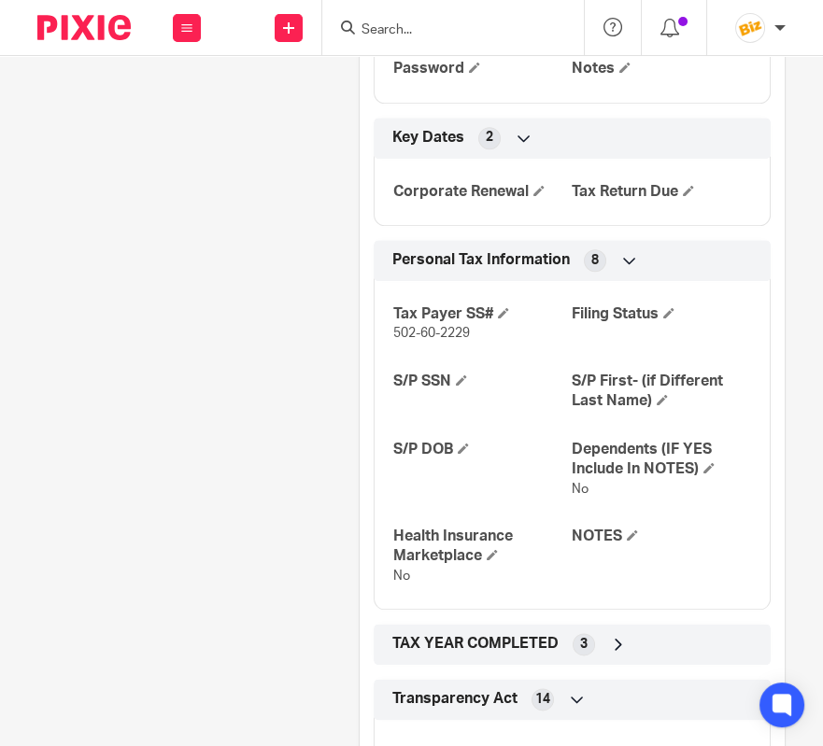
scroll to position [3317, 0]
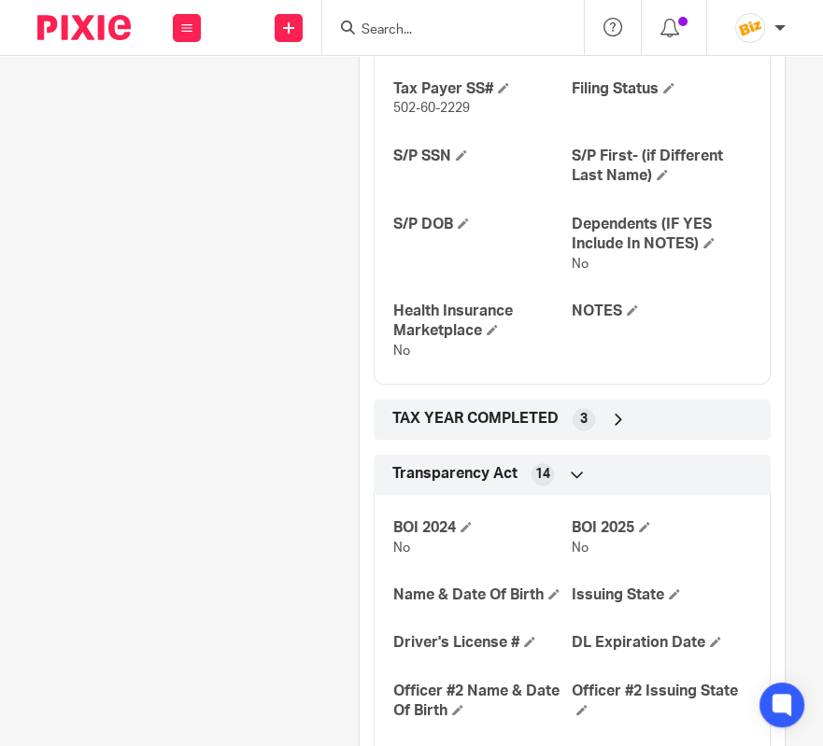
click at [640, 403] on div "TAX YEAR COMPLETED 3" at bounding box center [571, 419] width 369 height 32
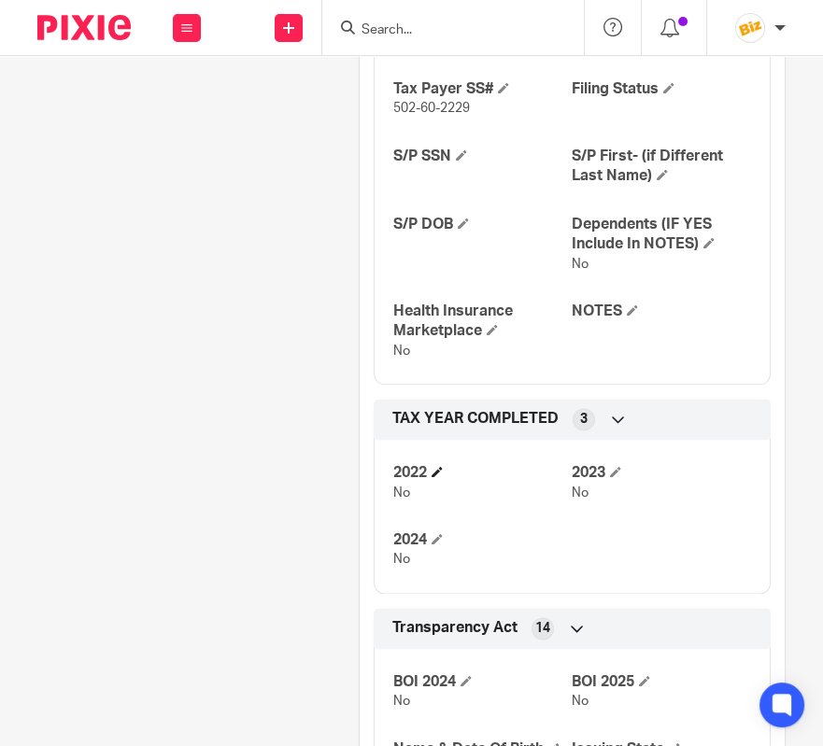
click at [447, 463] on h4 "2022" at bounding box center [482, 473] width 179 height 20
click at [443, 466] on span at bounding box center [436, 471] width 11 height 11
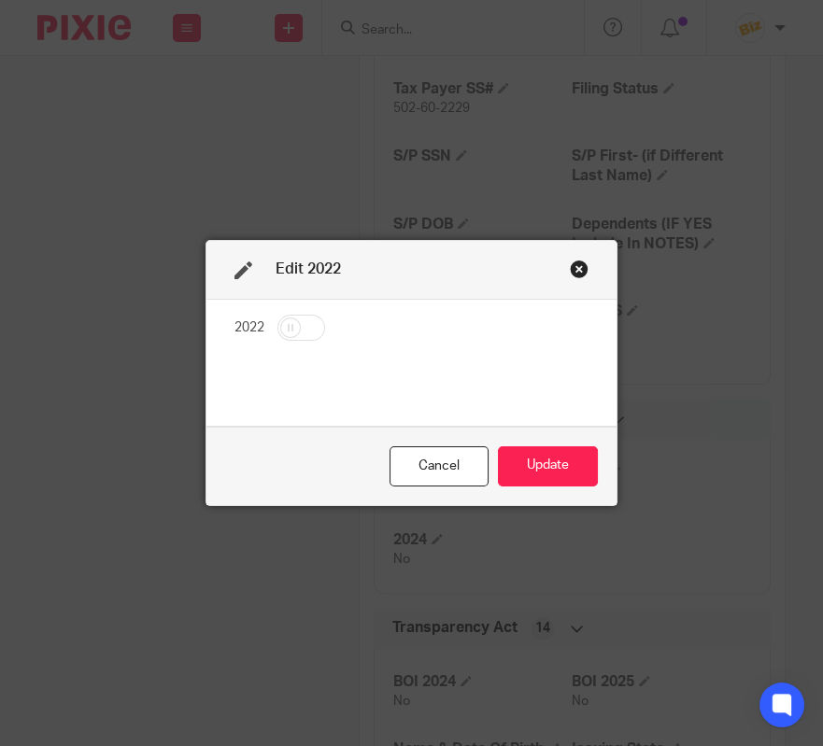
click at [317, 329] on input "checkbox" at bounding box center [301, 328] width 48 height 26
checkbox input "true"
click at [590, 464] on button "Update" at bounding box center [548, 466] width 100 height 40
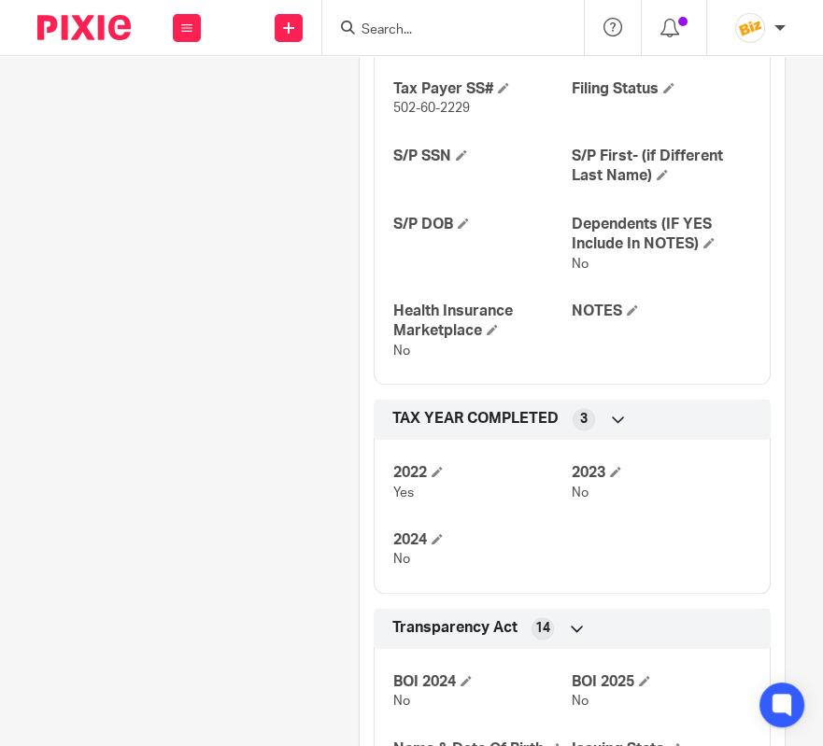
click at [429, 29] on input "Search" at bounding box center [443, 30] width 168 height 17
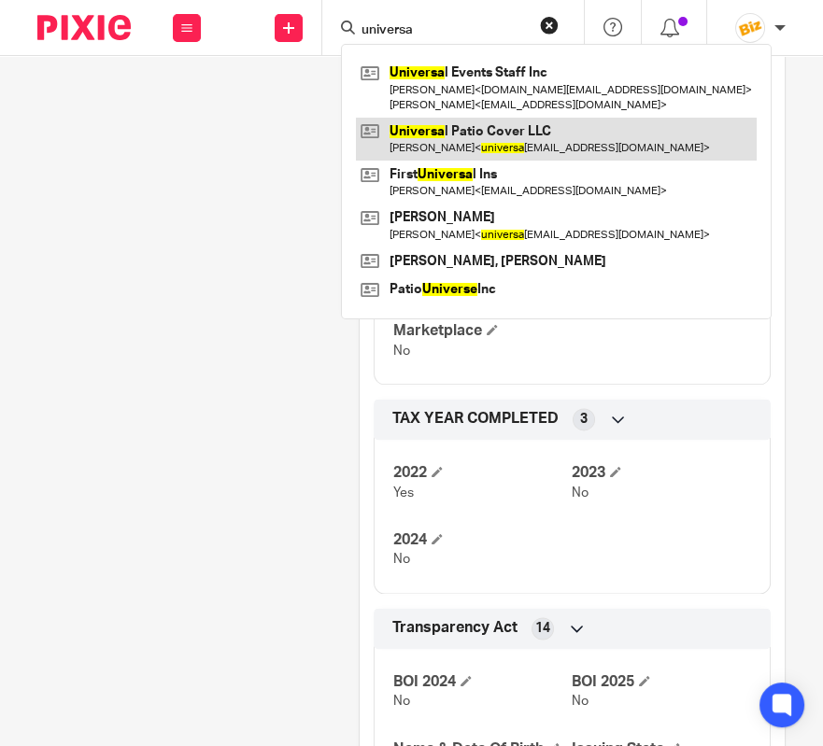
type input "universa"
click at [451, 139] on link at bounding box center [556, 139] width 401 height 43
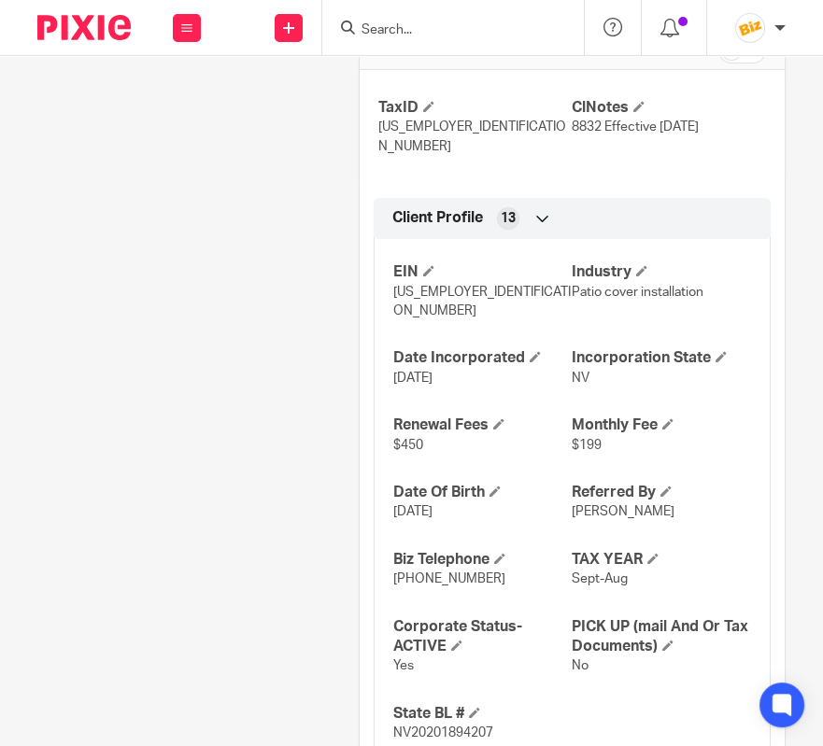
scroll to position [246, 0]
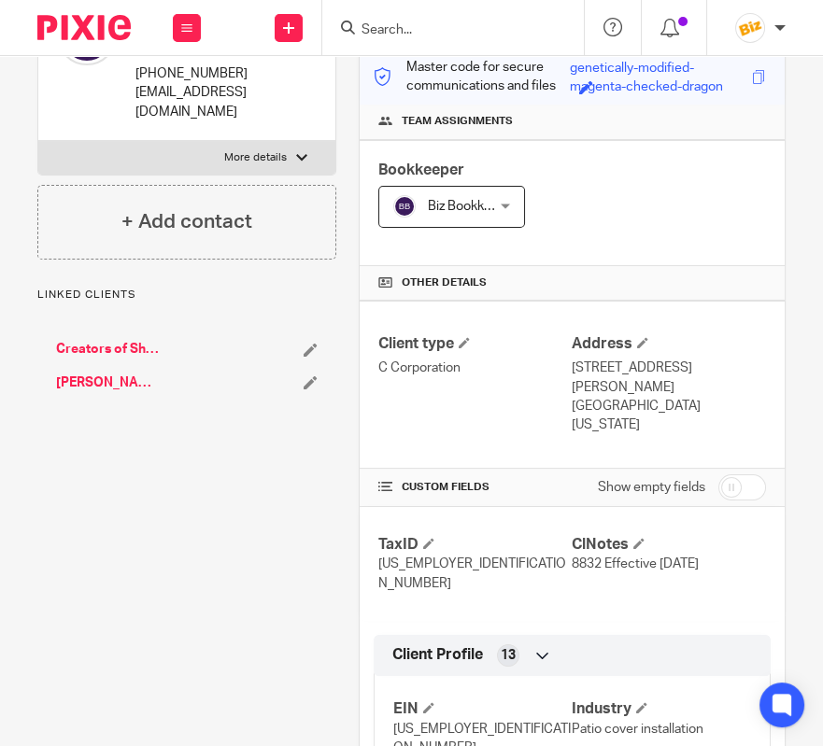
click at [746, 474] on input "checkbox" at bounding box center [742, 487] width 48 height 26
checkbox input "true"
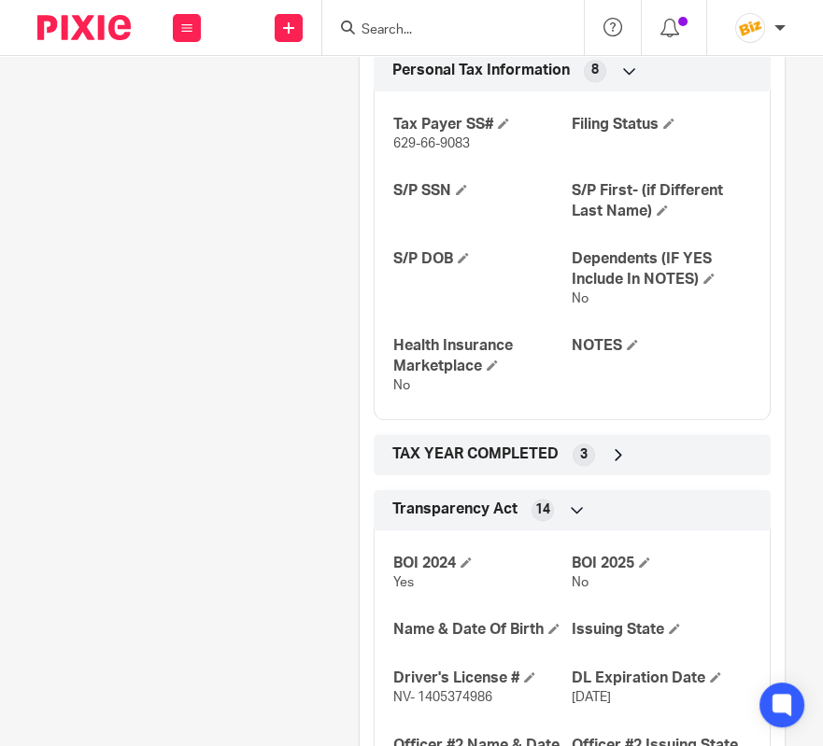
scroll to position [3523, 0]
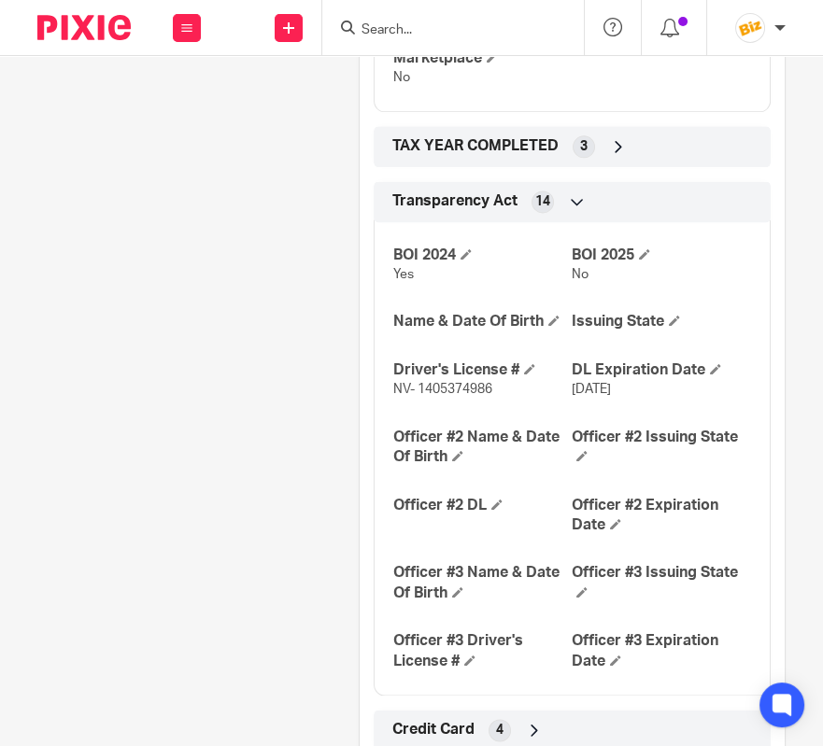
click at [542, 136] on span "TAX YEAR COMPLETED" at bounding box center [475, 146] width 166 height 20
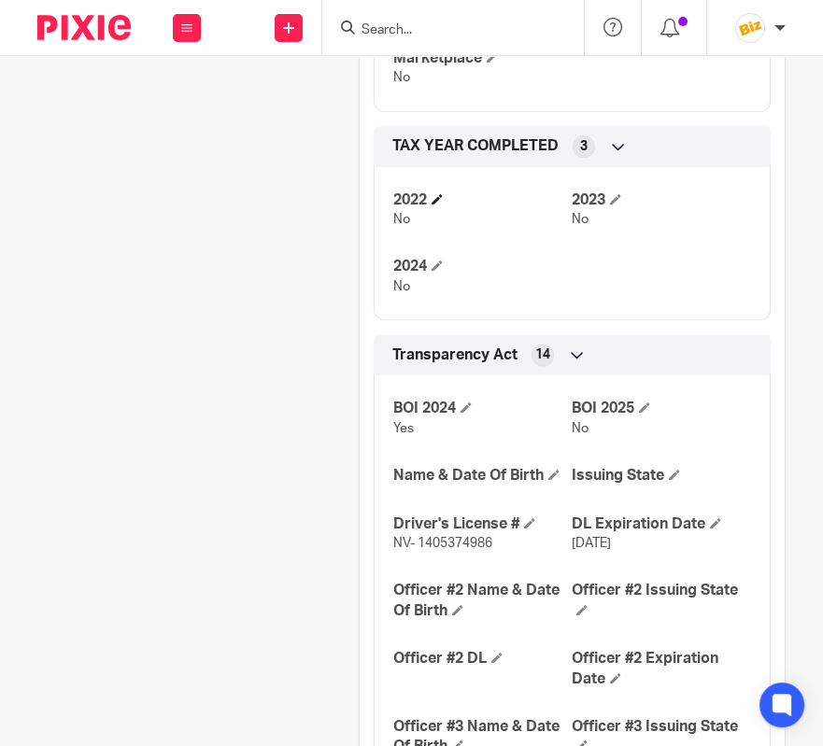
click at [436, 190] on h4 "2022" at bounding box center [482, 200] width 179 height 20
click at [443, 193] on span at bounding box center [436, 198] width 11 height 11
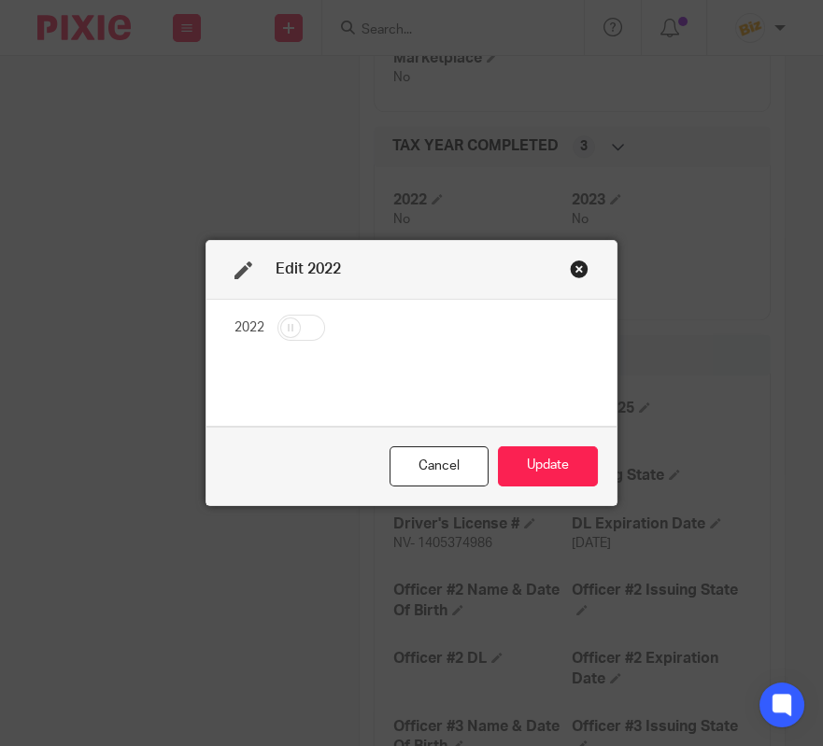
click at [273, 321] on fieldset "2022" at bounding box center [411, 330] width 354 height 33
click at [310, 340] on input "checkbox" at bounding box center [301, 328] width 48 height 26
checkbox input "true"
click at [591, 465] on button "Update" at bounding box center [548, 466] width 100 height 40
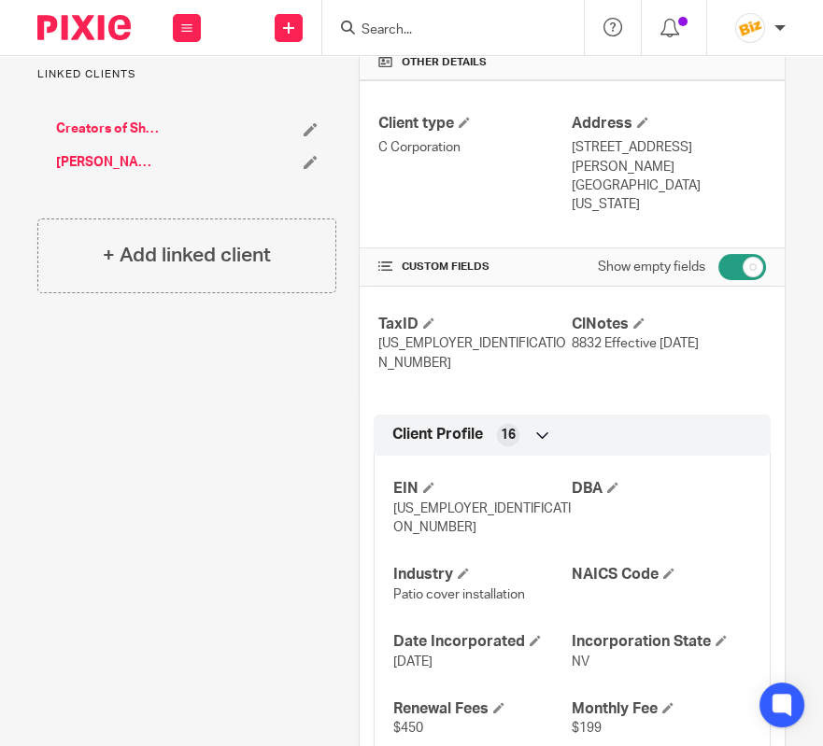
scroll to position [0, 0]
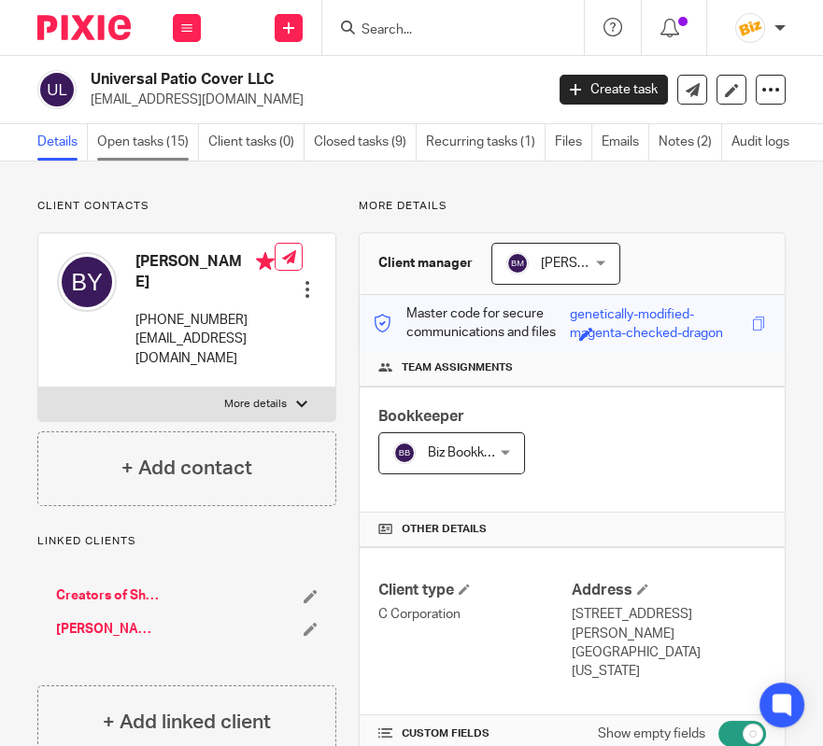
click at [139, 128] on link "Open tasks (15)" at bounding box center [148, 142] width 102 height 36
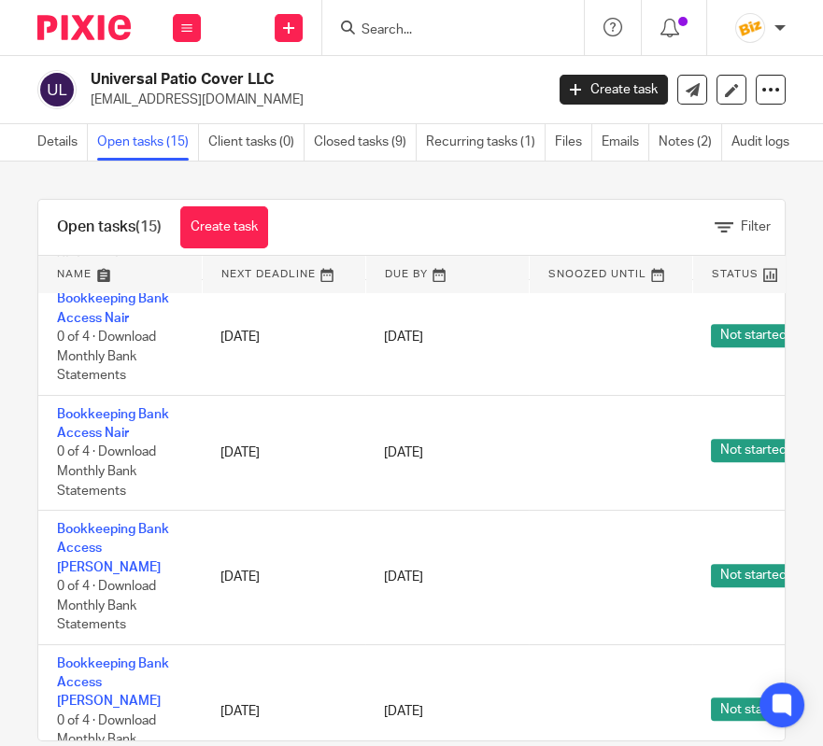
scroll to position [1291, 0]
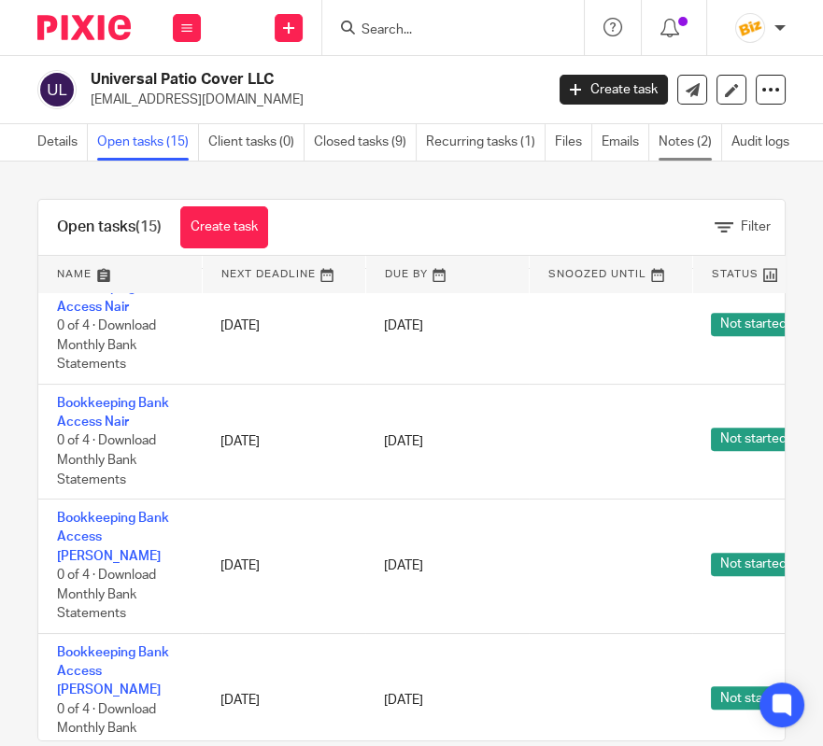
click at [686, 148] on link "Notes (2)" at bounding box center [689, 142] width 63 height 36
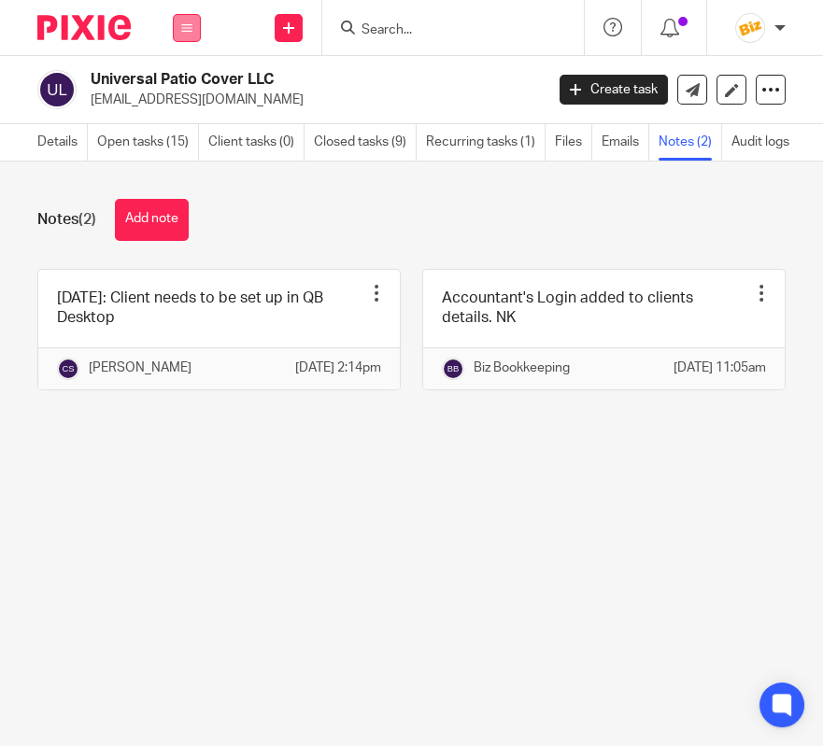
click at [199, 36] on button at bounding box center [187, 28] width 28 height 28
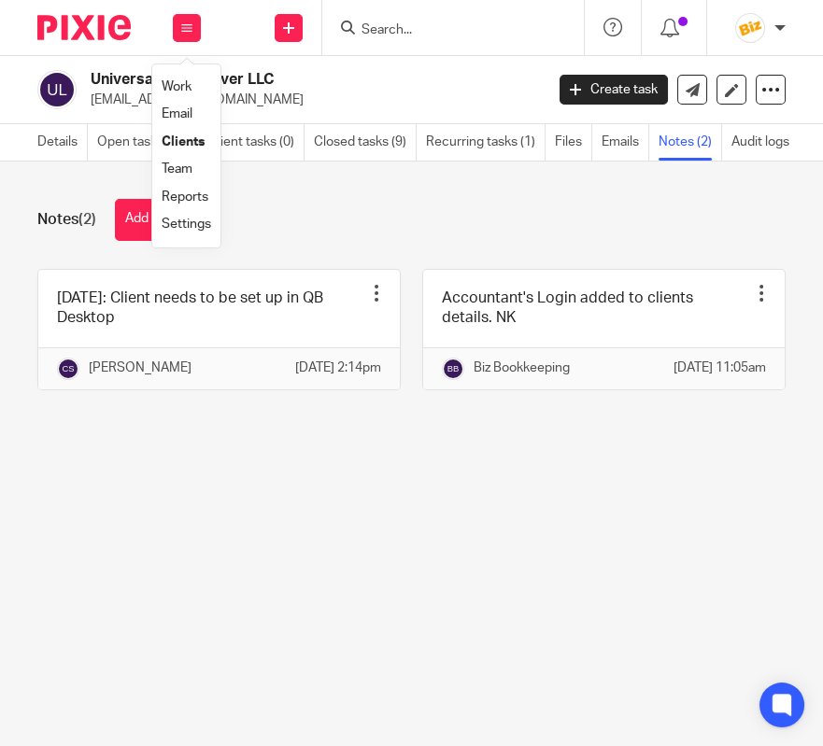
click at [190, 86] on link "Work" at bounding box center [177, 86] width 30 height 13
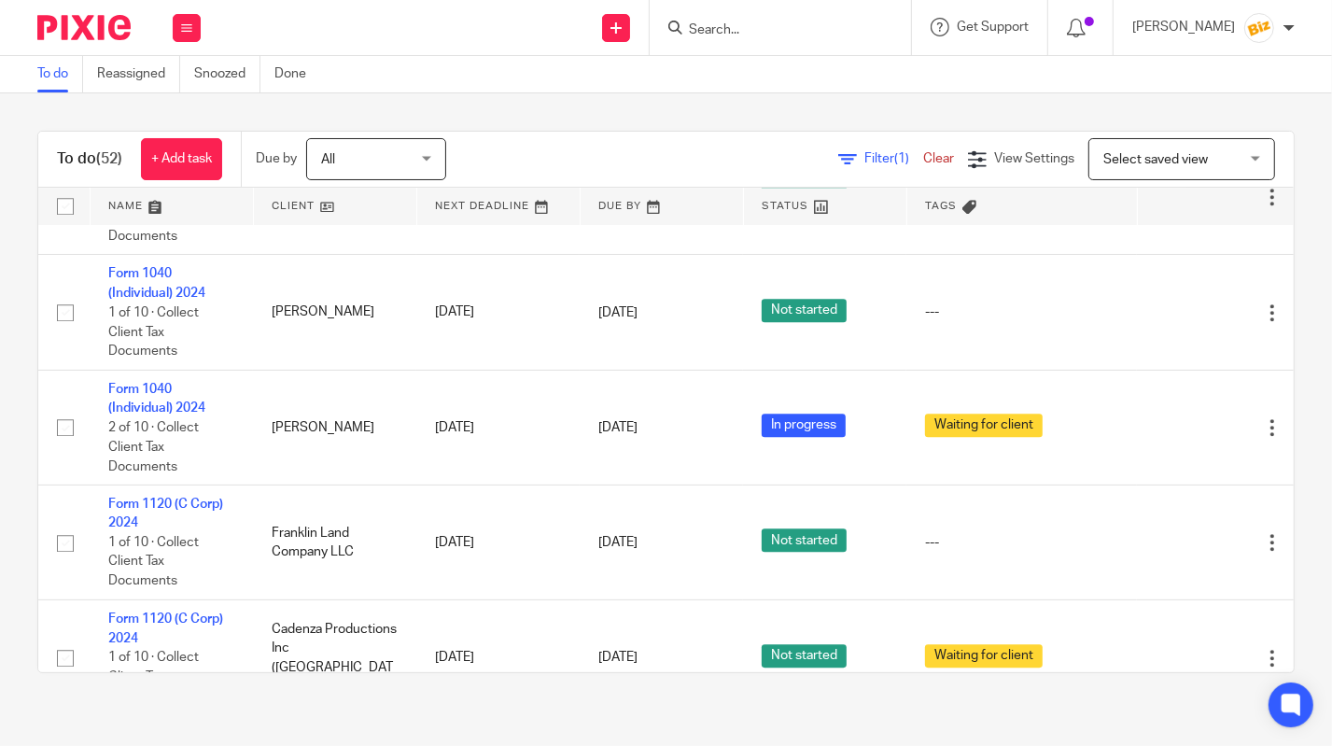
scroll to position [3728, 0]
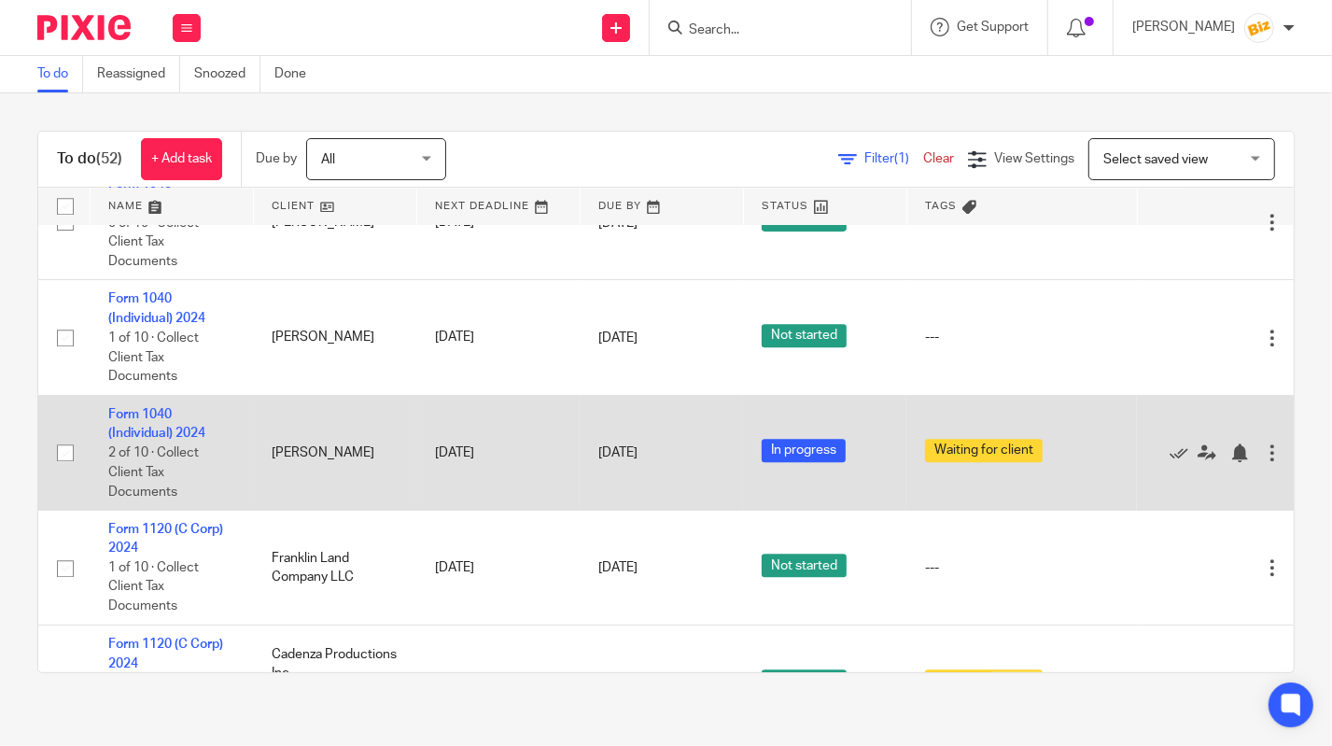
click at [174, 447] on td "Form 1040 (Individual) 2024 2 of 10 · Collect Client Tax Documents" at bounding box center [171, 452] width 163 height 115
click at [172, 449] on td "Form 1040 (Individual) 2024 2 of 10 · Collect Client Tax Documents" at bounding box center [171, 452] width 163 height 115
click at [171, 440] on link "Form 1040 (Individual) 2024" at bounding box center [156, 424] width 97 height 32
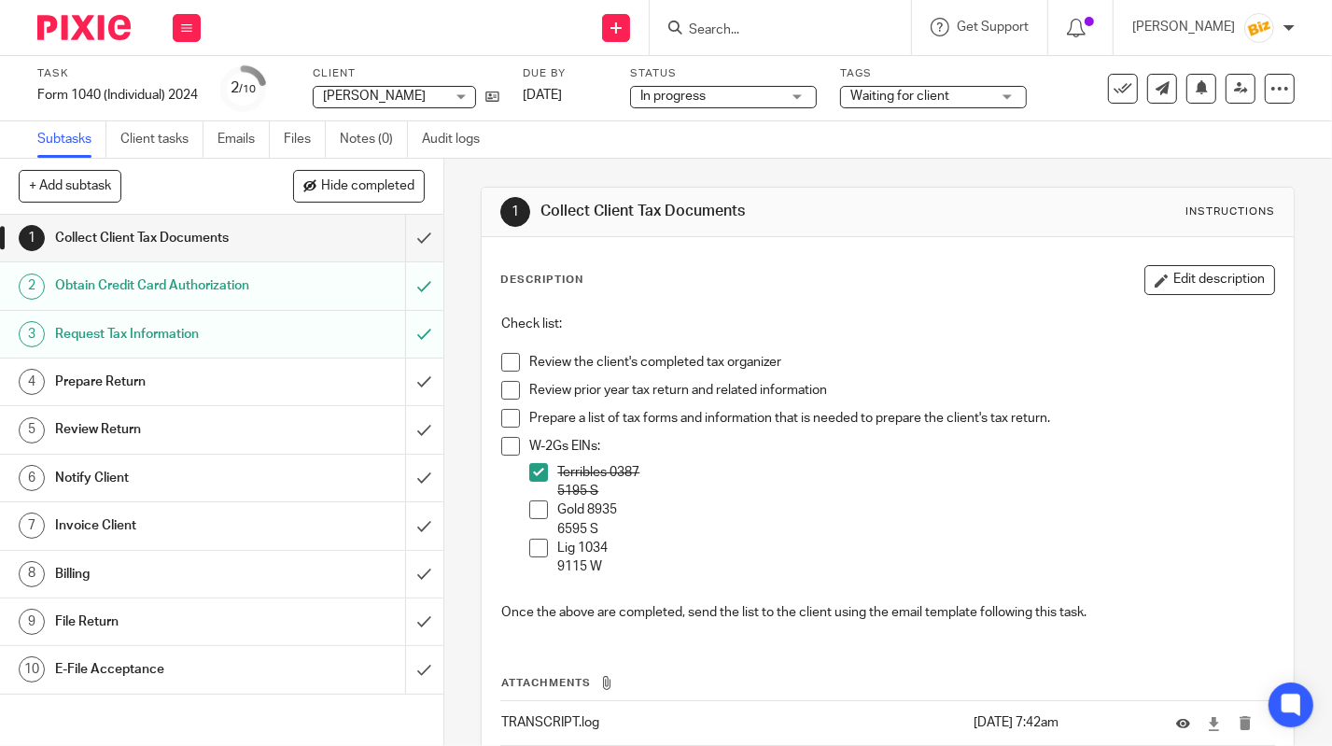
click at [542, 511] on span at bounding box center [538, 509] width 19 height 19
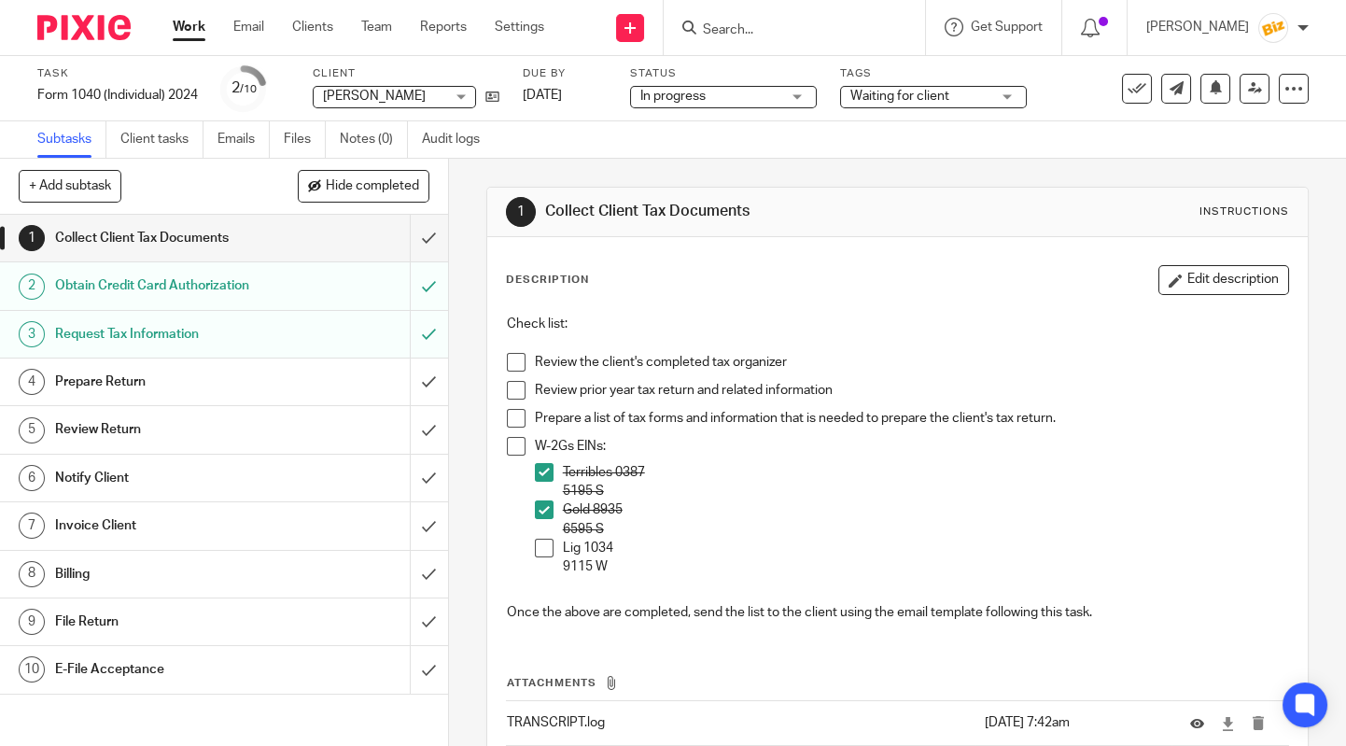
click at [738, 22] on input "Search" at bounding box center [785, 30] width 168 height 17
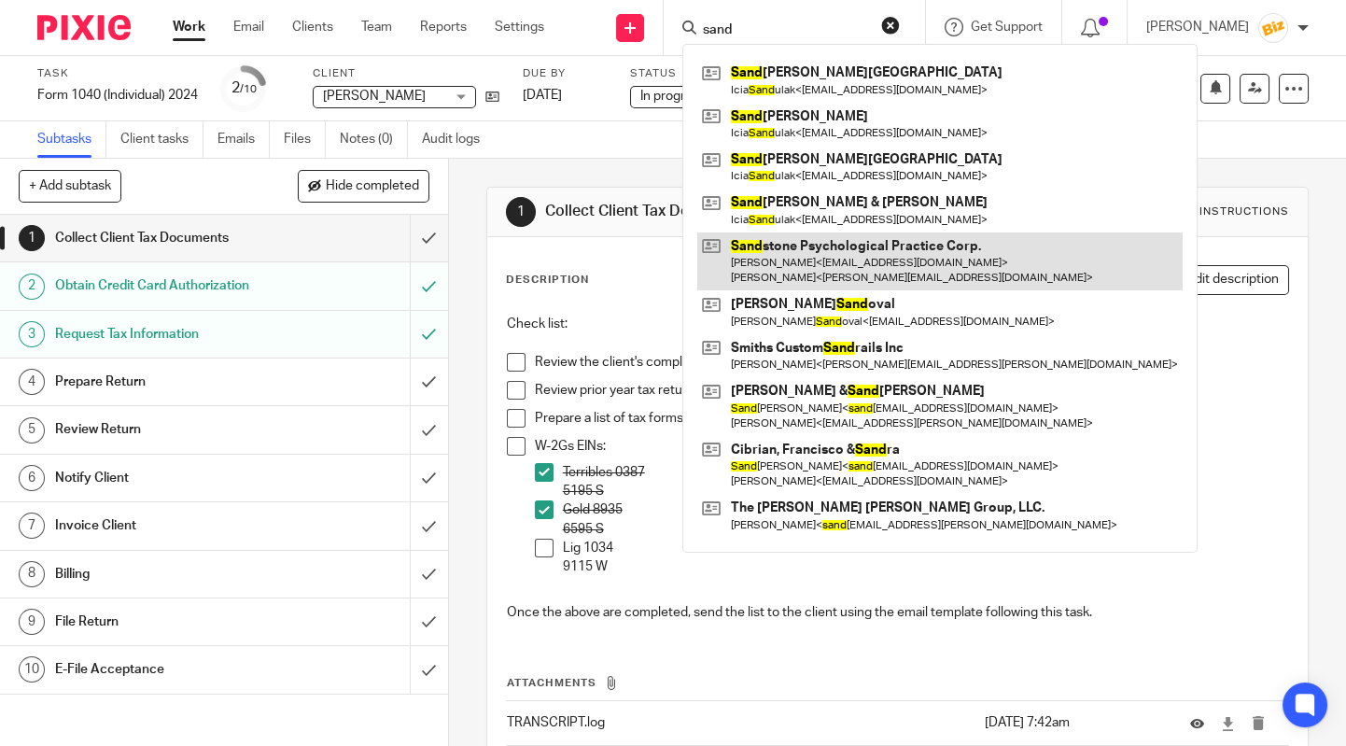
type input "sand"
click at [799, 242] on link at bounding box center [940, 261] width 486 height 58
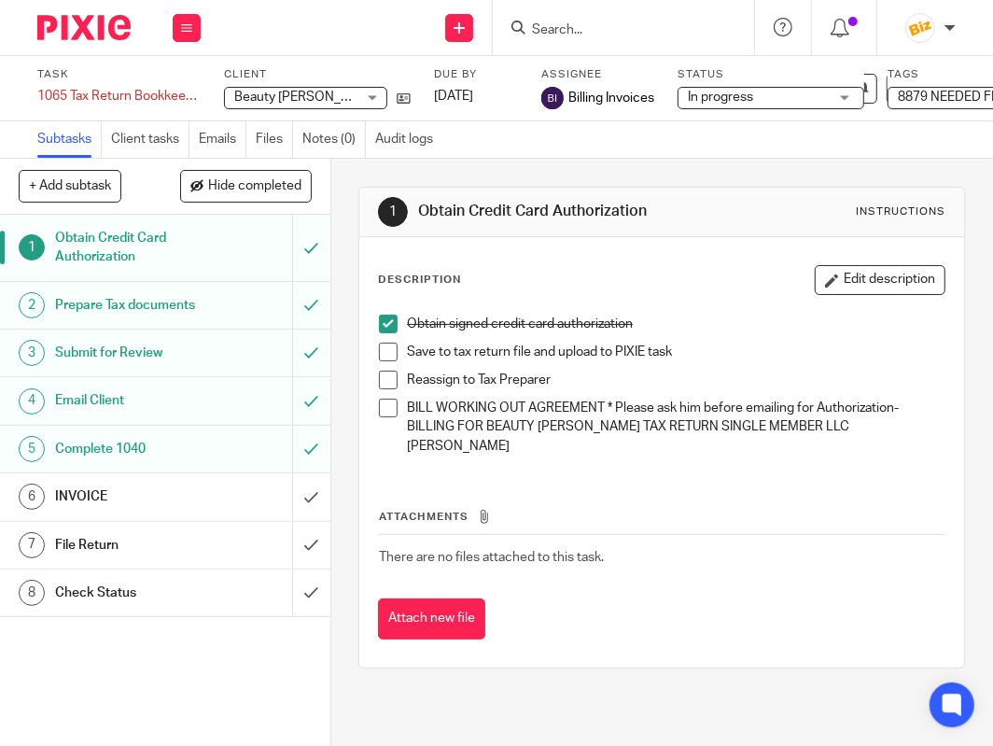
click at [610, 23] on input "Search" at bounding box center [614, 30] width 168 height 17
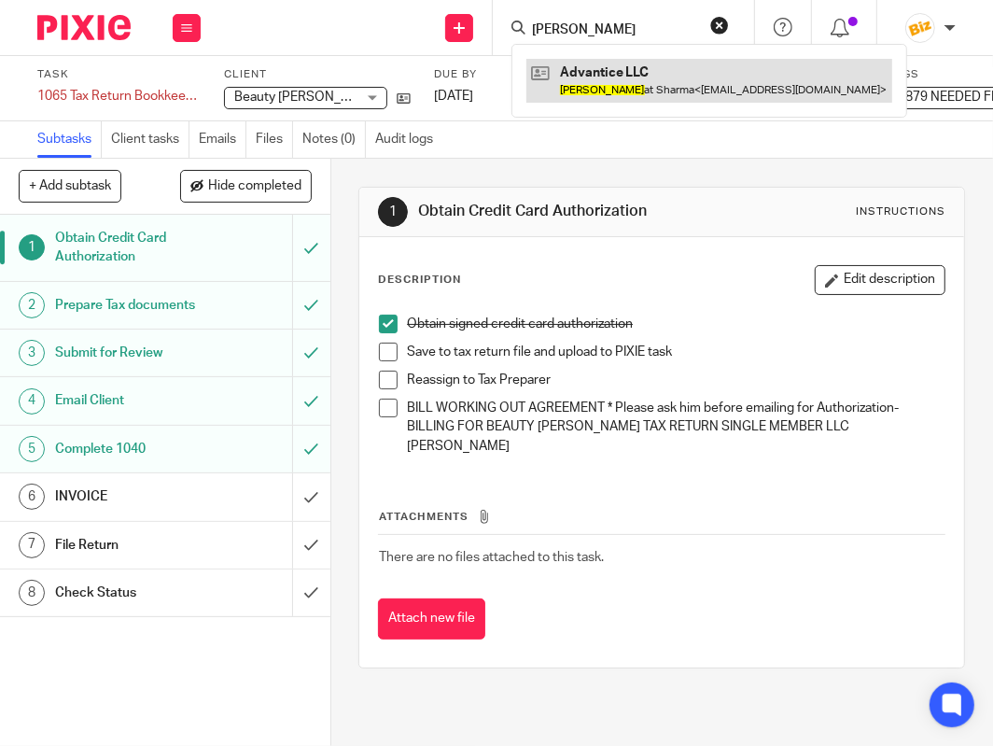
type input "Raj"
click at [620, 80] on link at bounding box center [710, 80] width 366 height 43
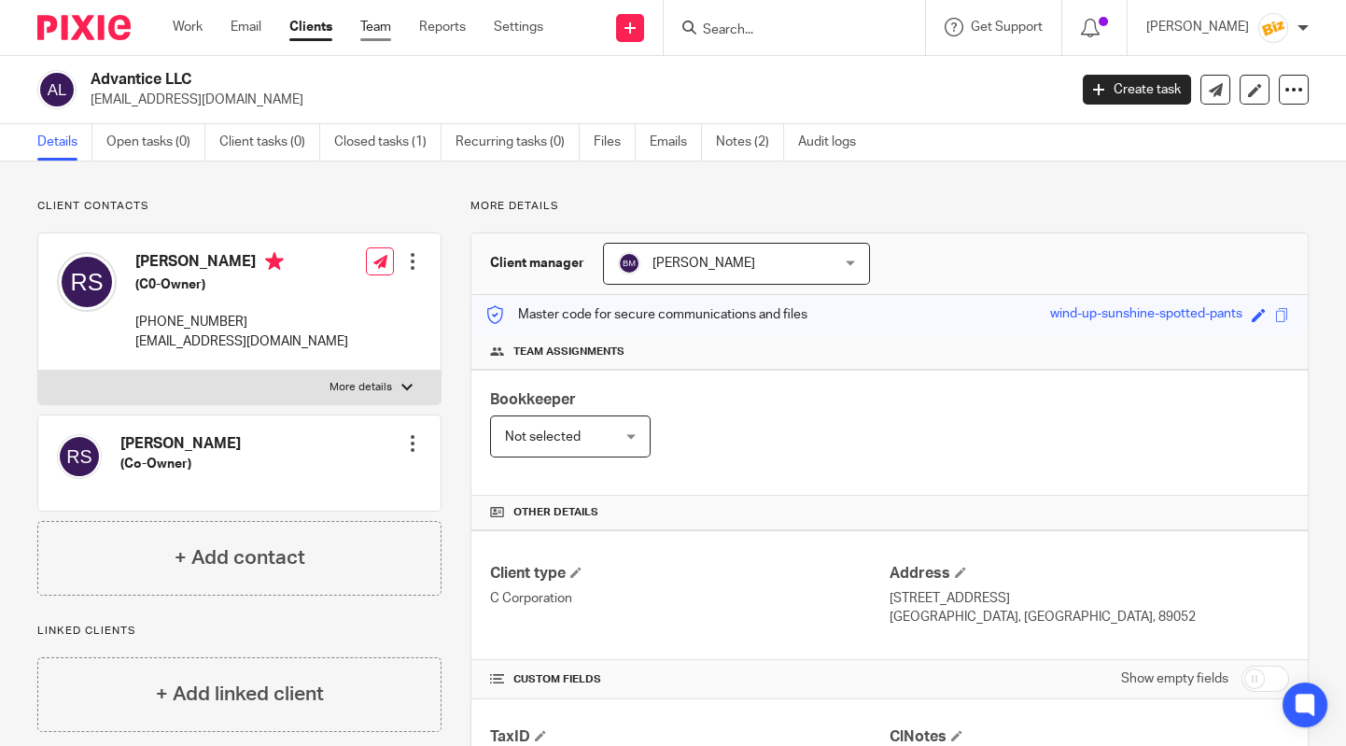
click at [369, 23] on link "Team" at bounding box center [375, 27] width 31 height 19
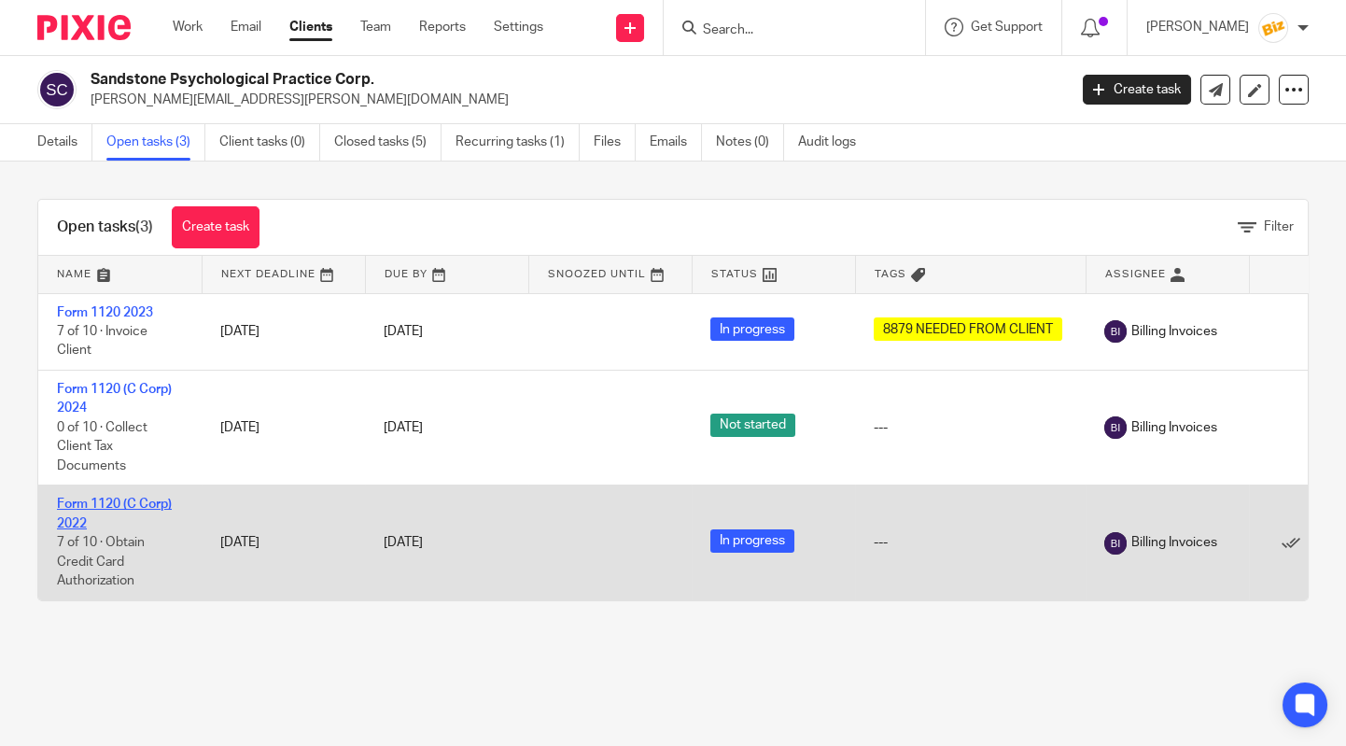
click at [149, 502] on link "Form 1120 (C Corp) 2022" at bounding box center [114, 514] width 115 height 32
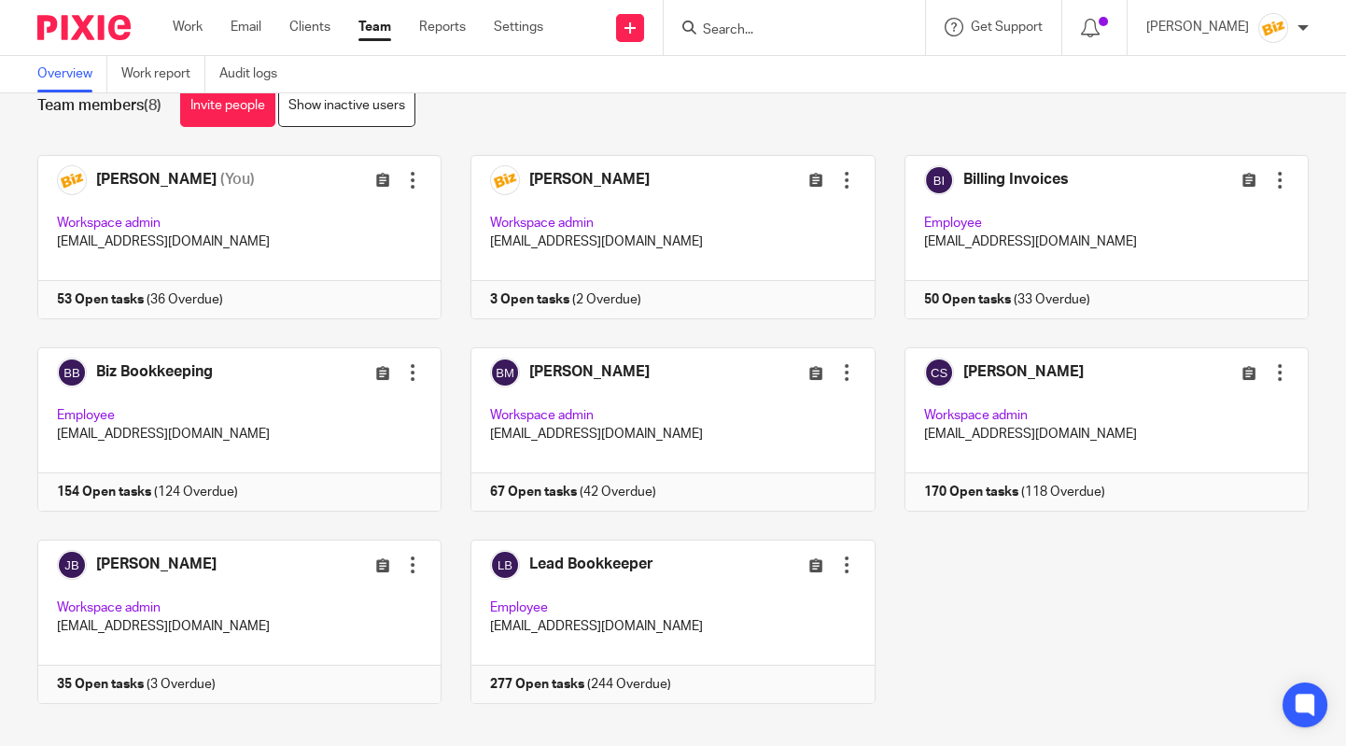
scroll to position [68, 0]
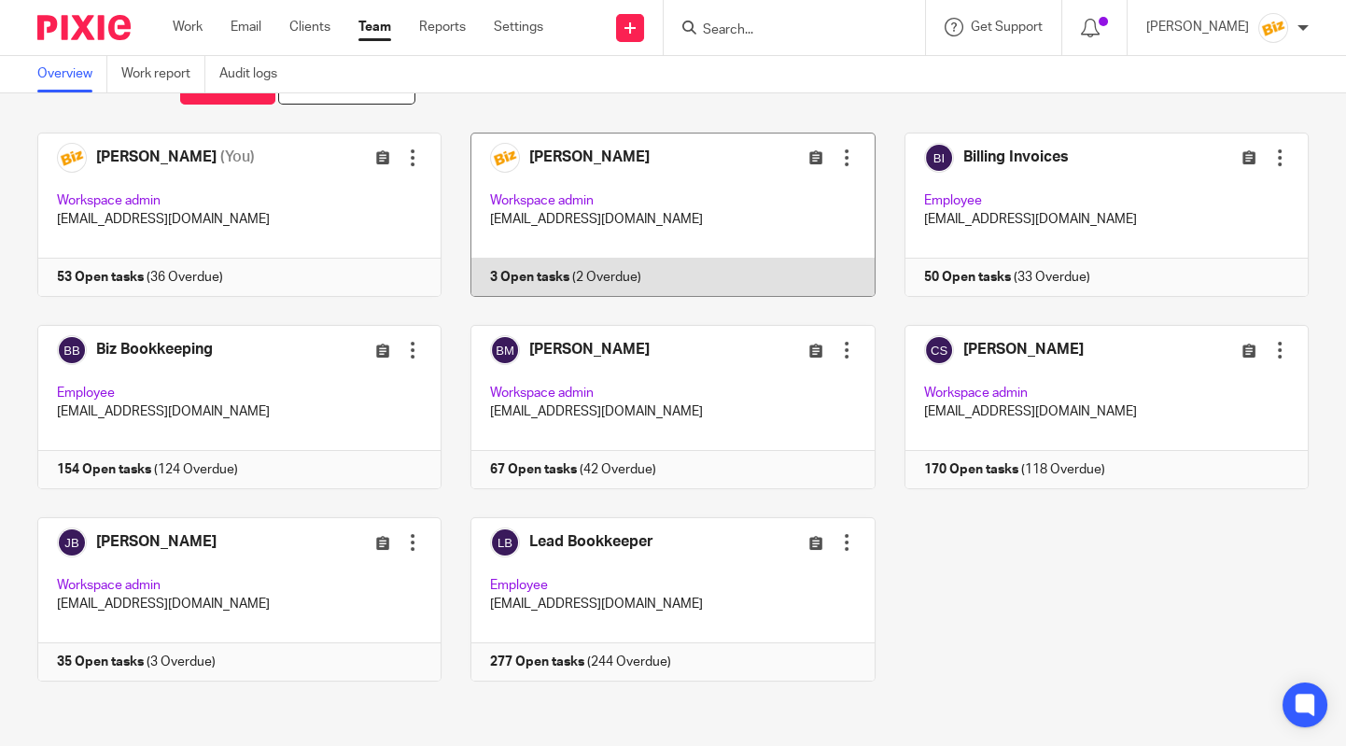
click at [754, 218] on link at bounding box center [658, 215] width 433 height 164
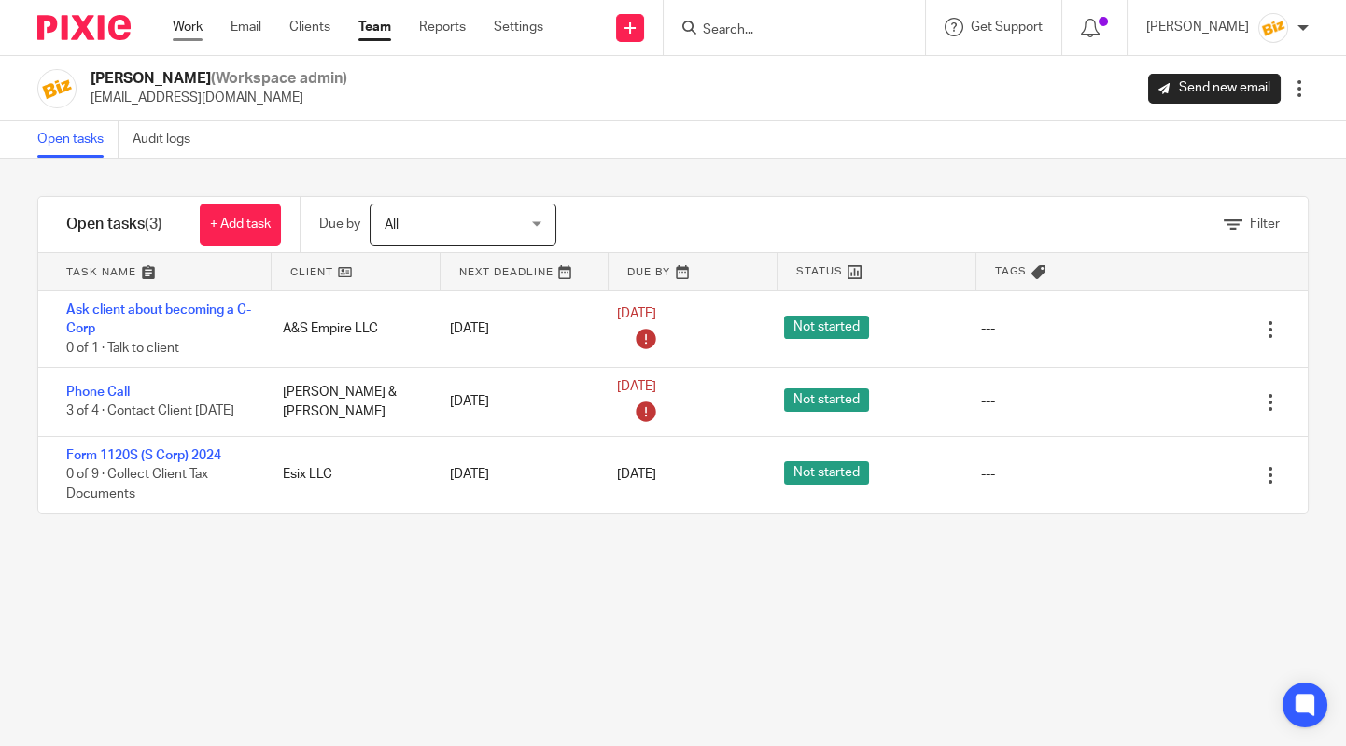
click at [194, 27] on link "Work" at bounding box center [188, 27] width 30 height 19
